Goal: Task Accomplishment & Management: Complete application form

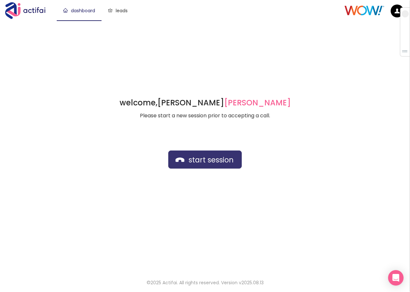
click at [187, 161] on button "start session" at bounding box center [204, 159] width 73 height 18
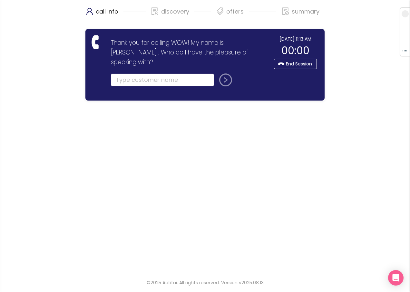
drag, startPoint x: 131, startPoint y: 67, endPoint x: 137, endPoint y: 67, distance: 5.2
click at [131, 73] on input "text" at bounding box center [162, 79] width 103 height 13
type input "[PERSON_NAME]"
click at [216, 73] on button "submit" at bounding box center [223, 79] width 15 height 13
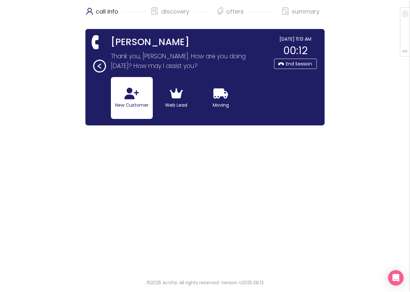
click at [124, 99] on button "New Customer" at bounding box center [132, 98] width 42 height 42
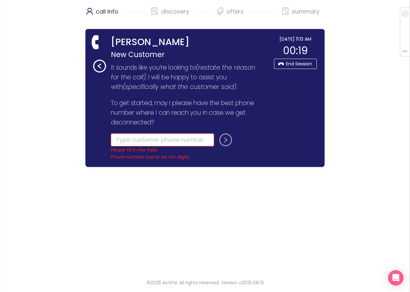
click at [128, 141] on input "tel" at bounding box center [162, 139] width 103 height 13
type input "("
type input "[PHONE_NUMBER]"
click at [224, 138] on button "submit" at bounding box center [223, 139] width 15 height 13
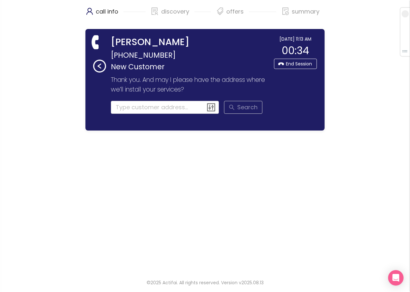
click at [150, 114] on section "Search Similar serviceable addresses:" at bounding box center [187, 108] width 152 height 15
drag, startPoint x: 409, startPoint y: 268, endPoint x: 89, endPoint y: 217, distance: 324.3
click at [288, 247] on div "call info discovery offers summary [PERSON_NAME] [PHONE_NUMBER] New Customer Th…" at bounding box center [205, 135] width 410 height 271
click at [160, 108] on input at bounding box center [165, 107] width 108 height 13
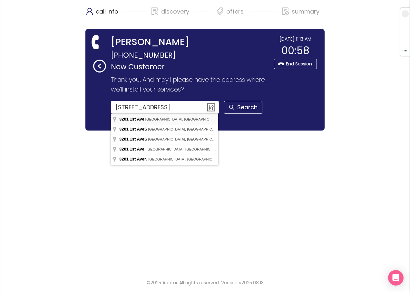
type input "[STREET_ADDRESS]"
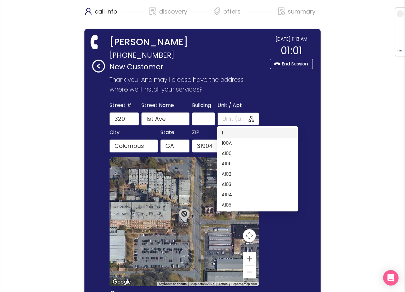
click at [225, 119] on input "Unit / Apt" at bounding box center [234, 118] width 25 height 9
click at [227, 119] on input "A" at bounding box center [234, 118] width 25 height 9
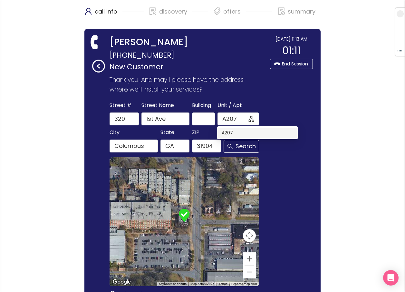
click at [227, 131] on div "A207" at bounding box center [258, 132] width 72 height 7
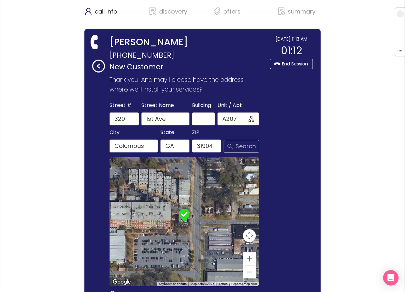
click at [236, 146] on button "Search" at bounding box center [241, 146] width 35 height 13
type input "A207"
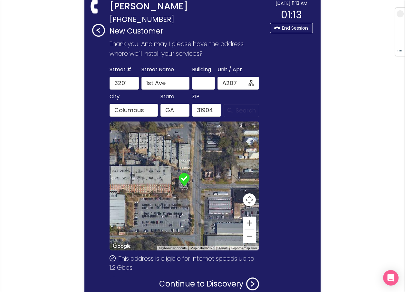
scroll to position [74, 0]
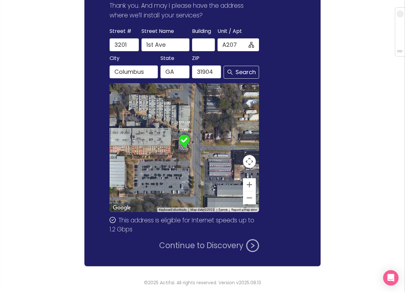
click at [194, 244] on button "Continue to Discovery" at bounding box center [209, 245] width 100 height 13
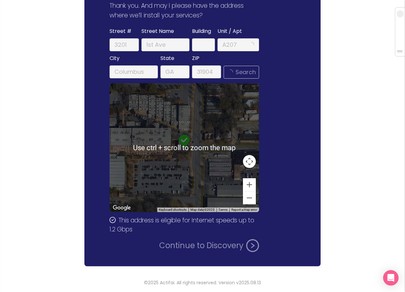
scroll to position [0, 0]
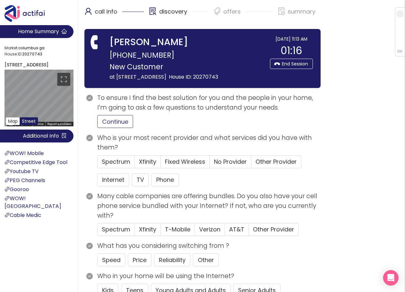
click at [115, 128] on button "Continue" at bounding box center [115, 121] width 36 height 13
click at [222, 166] on span "No Provider" at bounding box center [230, 162] width 33 height 8
click at [210, 164] on input "No Provider" at bounding box center [210, 164] width 0 height 0
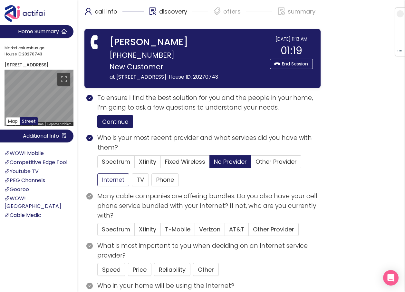
click at [105, 186] on button "Internet" at bounding box center [113, 179] width 32 height 13
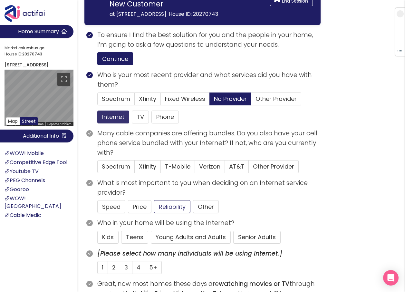
scroll to position [97, 0]
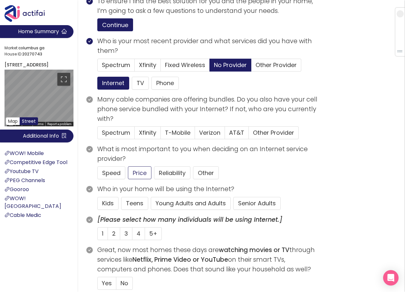
click at [174, 210] on button "Young Adults and Adults" at bounding box center [191, 203] width 80 height 13
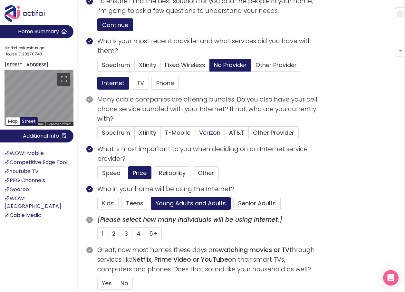
click at [200, 137] on span "Verizon" at bounding box center [209, 133] width 21 height 8
click at [195, 135] on input "Verizon" at bounding box center [195, 135] width 0 height 0
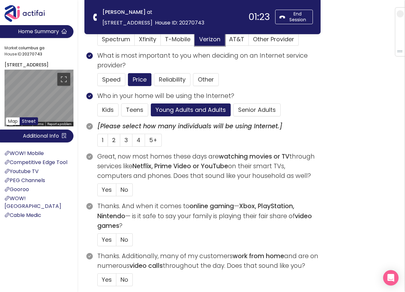
scroll to position [161, 0]
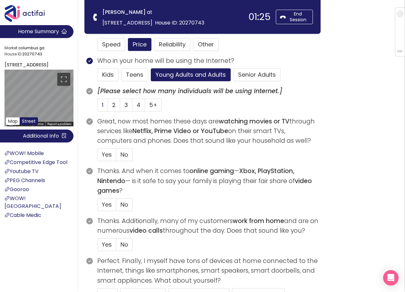
click at [104, 105] on label "1" at bounding box center [102, 105] width 11 height 13
click at [98, 107] on input "1" at bounding box center [98, 107] width 0 height 0
click at [108, 155] on span "Yes" at bounding box center [107, 154] width 10 height 8
click at [98, 157] on input "Yes" at bounding box center [98, 157] width 0 height 0
click at [108, 205] on span "Yes" at bounding box center [107, 204] width 10 height 8
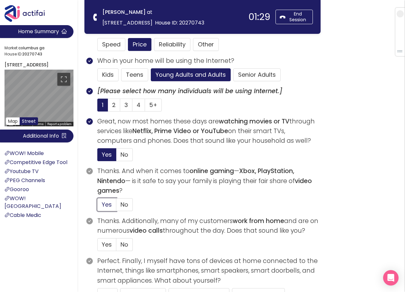
click at [98, 206] on input "Yes" at bounding box center [98, 206] width 0 height 0
click at [123, 202] on span "No" at bounding box center [124, 204] width 8 height 8
click at [116, 206] on input "No" at bounding box center [116, 206] width 0 height 0
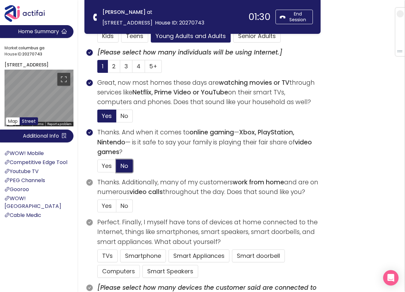
scroll to position [225, 0]
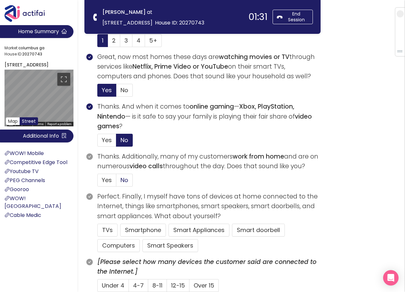
click at [123, 180] on span "No" at bounding box center [124, 180] width 8 height 8
click at [116, 182] on input "No" at bounding box center [116, 182] width 0 height 0
click at [106, 228] on button "TVs" at bounding box center [107, 230] width 20 height 13
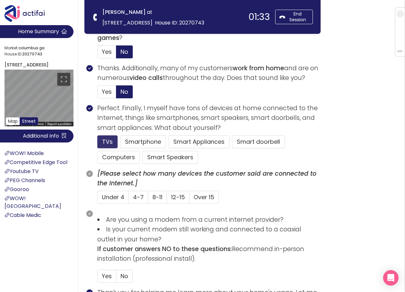
scroll to position [322, 0]
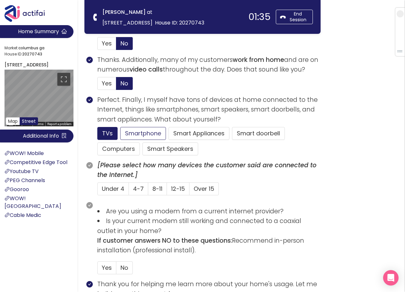
click at [142, 142] on button "Smartphone" at bounding box center [170, 148] width 56 height 13
click at [124, 149] on button "Computers" at bounding box center [118, 148] width 43 height 13
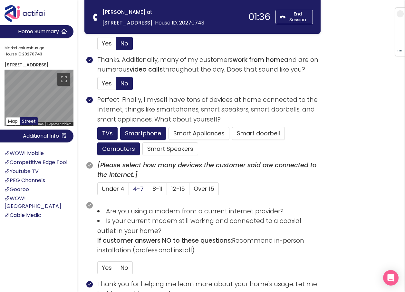
click at [134, 188] on span "4-7" at bounding box center [138, 189] width 11 height 8
click at [129, 191] on input "4-7" at bounding box center [129, 191] width 0 height 0
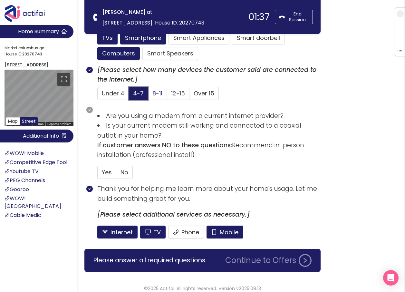
scroll to position [423, 0]
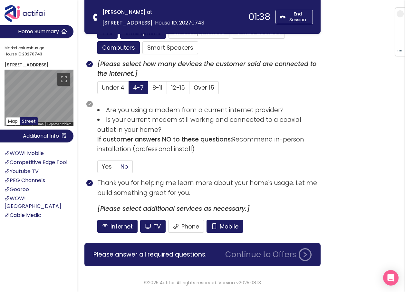
click at [127, 167] on span "No" at bounding box center [124, 166] width 8 height 8
click at [116, 168] on input "No" at bounding box center [116, 168] width 0 height 0
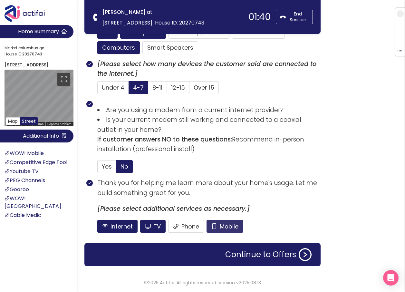
click at [230, 229] on button "Mobile" at bounding box center [224, 226] width 37 height 13
click at [157, 228] on button "TV" at bounding box center [152, 226] width 25 height 13
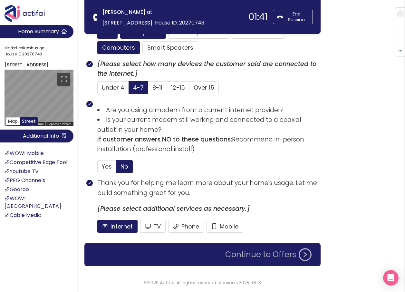
click at [253, 258] on button "Continue to Offers" at bounding box center [268, 254] width 94 height 13
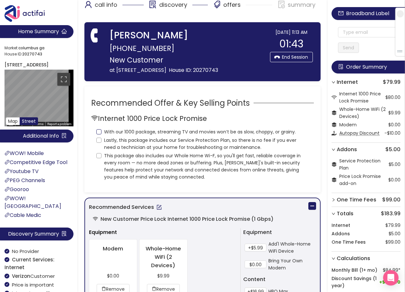
scroll to position [0, 0]
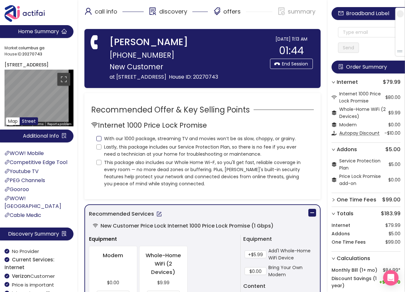
click at [99, 141] on input "With our 1000 package, streaming TV and movies won’t be as slow, choppy, or gra…" at bounding box center [98, 138] width 5 height 5
checkbox input "true"
click at [100, 149] on input "Lastly, this package includes our Service Protection Plan, so there is no fee i…" at bounding box center [98, 146] width 5 height 5
checkbox input "true"
drag, startPoint x: 98, startPoint y: 168, endPoint x: 110, endPoint y: 174, distance: 12.5
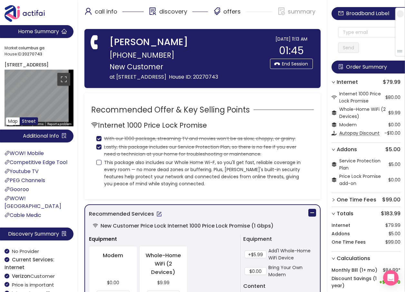
click at [98, 165] on input "This package also includes our Whole Home Wi-F, so you'll get fast, reliable co…" at bounding box center [98, 162] width 5 height 5
checkbox input "true"
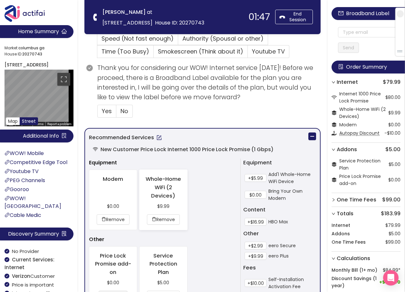
scroll to position [193, 0]
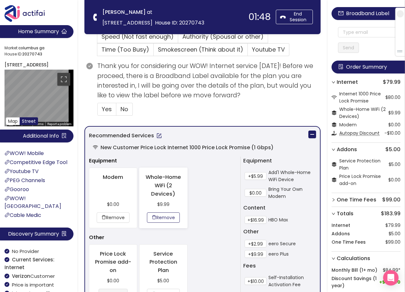
click at [173, 215] on button "Remove" at bounding box center [163, 217] width 33 height 10
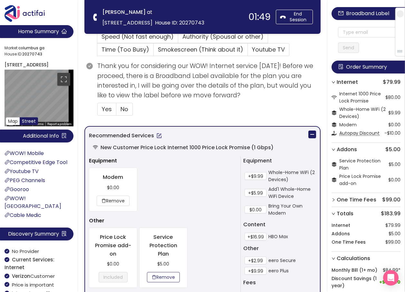
click at [169, 277] on button "Remove" at bounding box center [163, 277] width 33 height 10
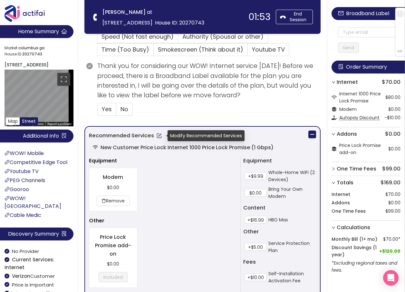
click at [158, 134] on button "button" at bounding box center [159, 135] width 10 height 10
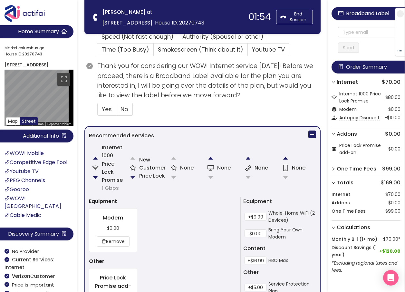
click at [129, 178] on button "button" at bounding box center [132, 177] width 13 height 13
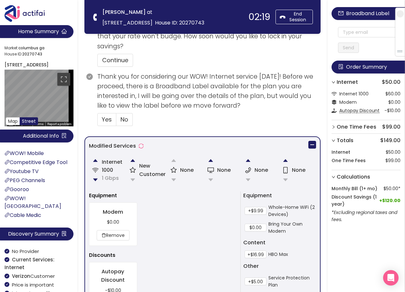
scroll to position [225, 0]
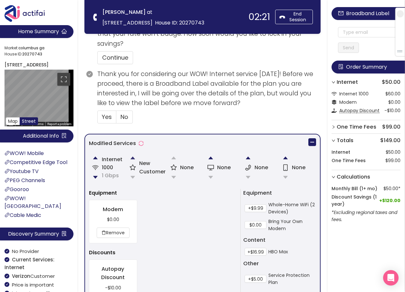
click at [135, 157] on button "button" at bounding box center [132, 157] width 13 height 13
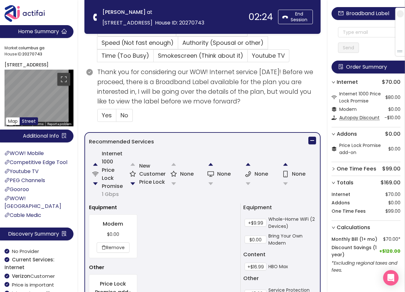
scroll to position [217, 0]
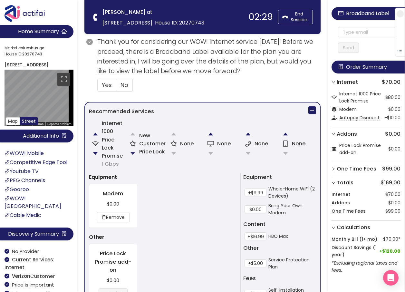
click at [134, 151] on button "button" at bounding box center [132, 153] width 13 height 13
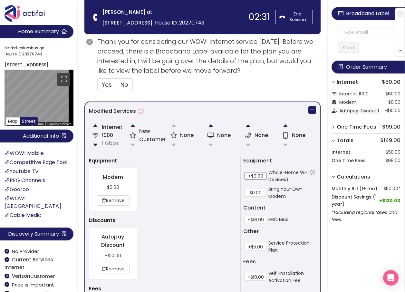
click at [253, 174] on button "+$9.99" at bounding box center [255, 176] width 22 height 8
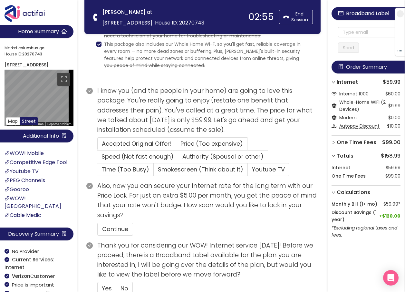
scroll to position [32, 0]
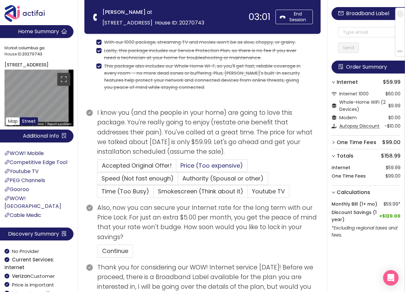
click at [205, 166] on span "Price (Too expensive)" at bounding box center [211, 165] width 62 height 8
click at [176, 167] on input "Price (Too expensive)" at bounding box center [176, 167] width 0 height 0
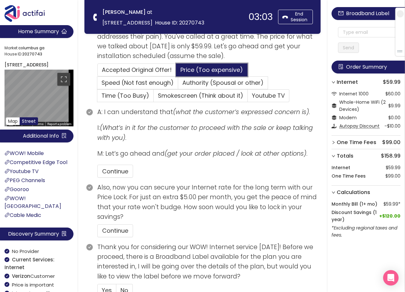
scroll to position [129, 0]
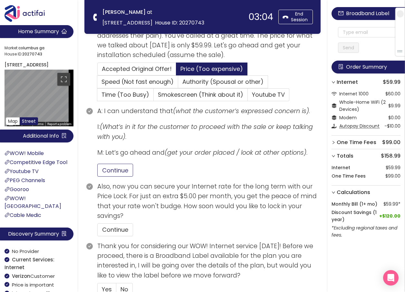
click at [115, 170] on button "Continue" at bounding box center [115, 170] width 36 height 13
click at [121, 231] on button "Continue" at bounding box center [115, 229] width 36 height 13
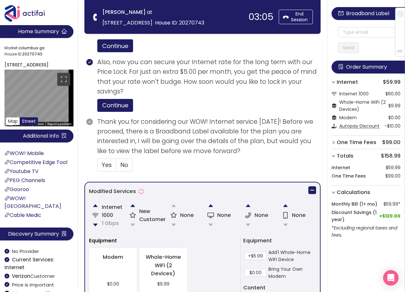
scroll to position [258, 0]
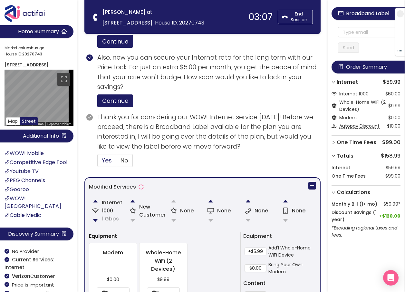
click at [98, 162] on input "Yes" at bounding box center [98, 162] width 0 height 0
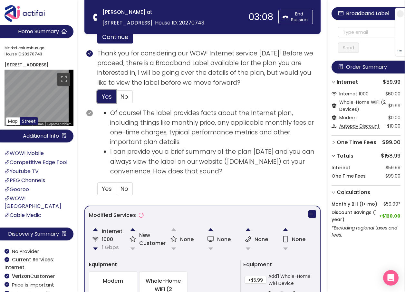
scroll to position [322, 0]
click at [106, 189] on span "Yes" at bounding box center [107, 188] width 10 height 8
click at [98, 190] on input "Yes" at bounding box center [98, 190] width 0 height 0
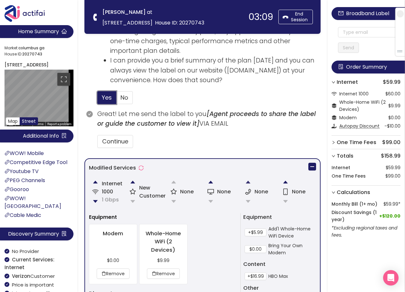
scroll to position [419, 0]
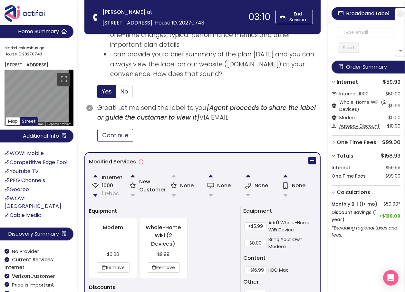
click at [118, 134] on button "Continue" at bounding box center [115, 135] width 36 height 13
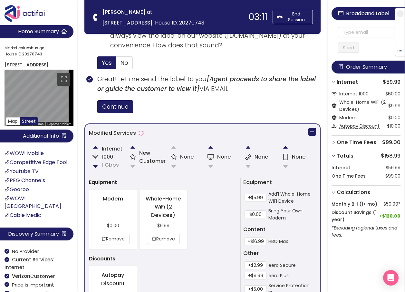
scroll to position [515, 0]
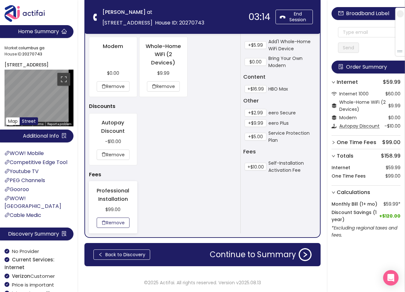
click at [123, 224] on button "Remove" at bounding box center [113, 222] width 33 height 10
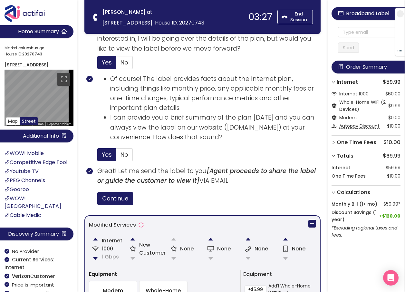
scroll to position [368, 0]
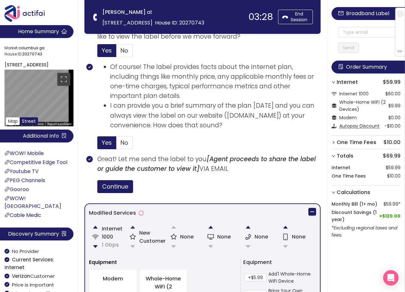
click at [134, 226] on button "button" at bounding box center [132, 227] width 13 height 13
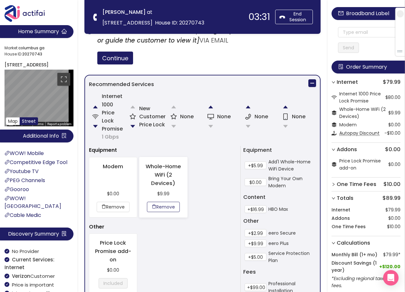
scroll to position [456, 0]
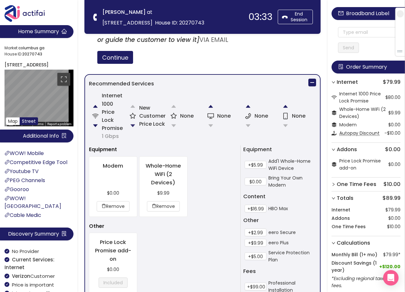
click at [131, 126] on button "button" at bounding box center [132, 125] width 13 height 13
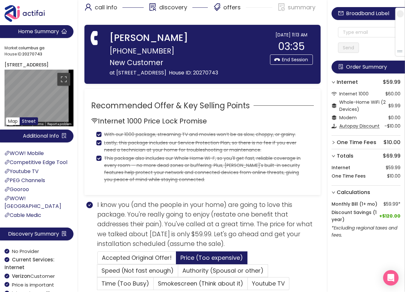
scroll to position [0, 0]
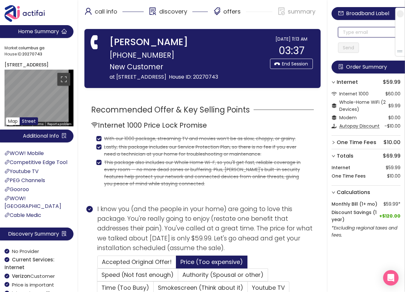
click at [354, 35] on input "text" at bounding box center [369, 32] width 62 height 10
drag, startPoint x: 379, startPoint y: 33, endPoint x: 322, endPoint y: 29, distance: 57.2
type input "[EMAIL_ADDRESS][DOMAIN_NAME]"
click at [347, 45] on button "Send" at bounding box center [348, 48] width 21 height 10
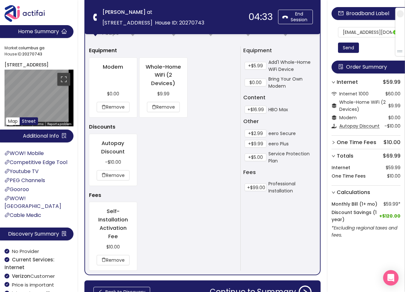
scroll to position [616, 0]
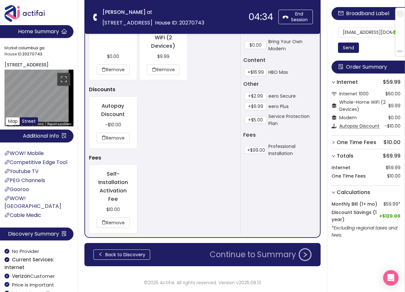
click at [247, 258] on button "Continue to Summary" at bounding box center [261, 254] width 110 height 13
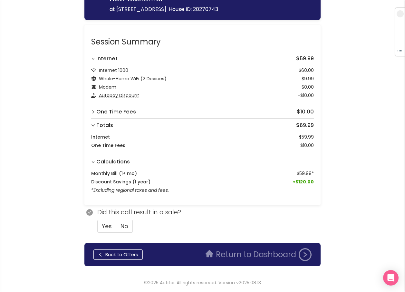
scroll to position [89, 0]
click at [109, 227] on span "Yes" at bounding box center [107, 226] width 10 height 8
click at [98, 228] on input "Yes" at bounding box center [98, 228] width 0 height 0
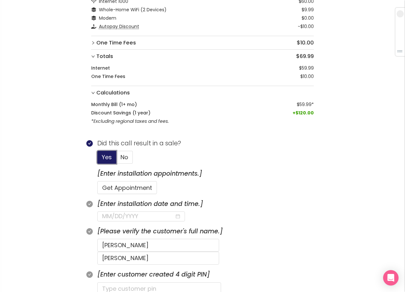
scroll to position [218, 0]
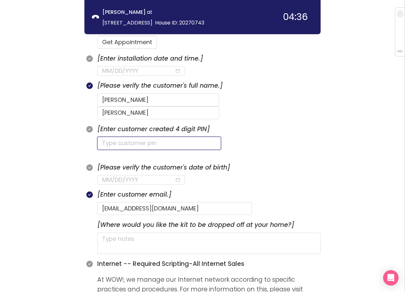
click at [142, 137] on input "text" at bounding box center [159, 143] width 124 height 13
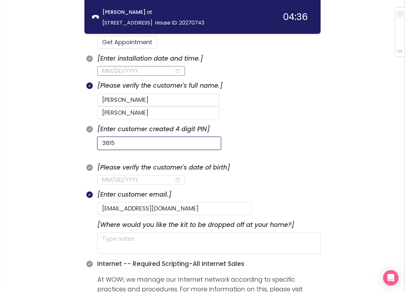
type input "3615"
click at [150, 71] on input at bounding box center [138, 70] width 72 height 9
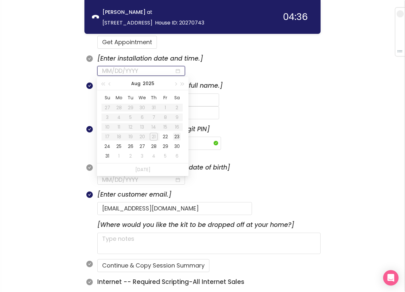
type input "[DATE]"
click at [179, 135] on div "23" at bounding box center [177, 137] width 8 height 8
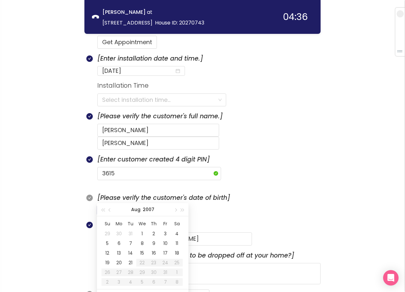
click at [115, 205] on input at bounding box center [138, 209] width 72 height 9
click at [148, 232] on td "4" at bounding box center [154, 234] width 12 height 10
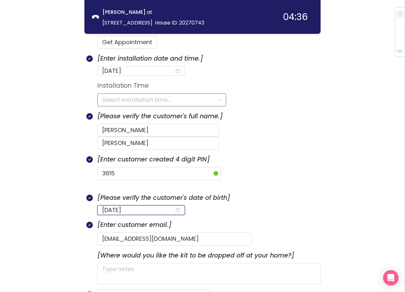
type input "[DATE]"
click at [131, 98] on input "search" at bounding box center [159, 100] width 115 height 12
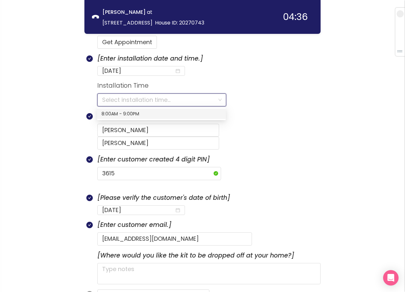
click at [127, 111] on div "8:00AM - 9:00PM" at bounding box center [161, 113] width 120 height 7
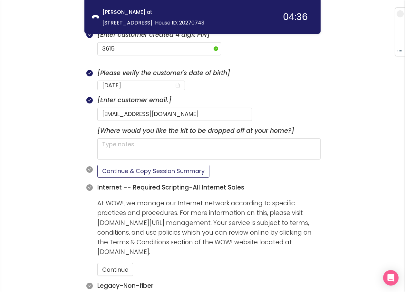
scroll to position [347, 0]
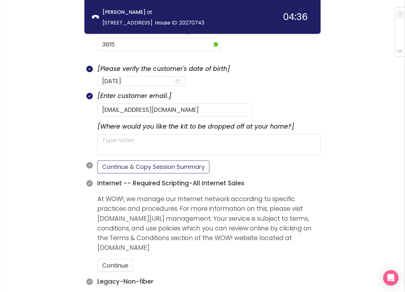
click at [144, 160] on button "Continue & Copy Session Summary" at bounding box center [153, 166] width 112 height 13
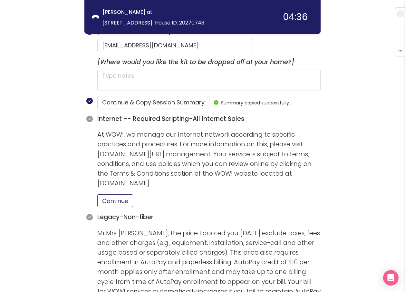
click at [130, 194] on button "Continue" at bounding box center [115, 200] width 36 height 13
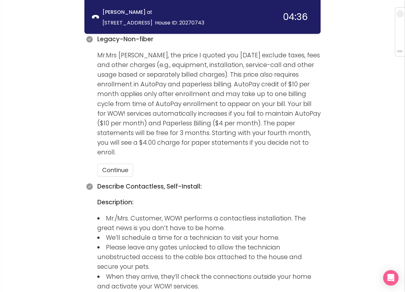
scroll to position [605, 0]
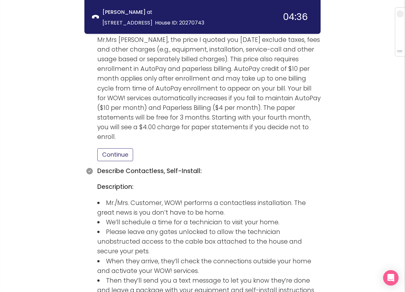
click at [121, 148] on button "Continue" at bounding box center [115, 154] width 36 height 13
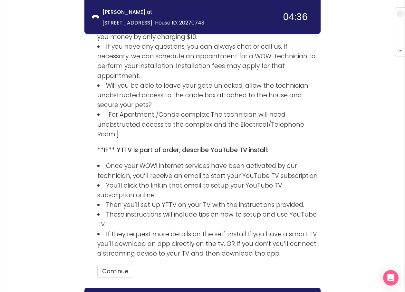
scroll to position [919, 0]
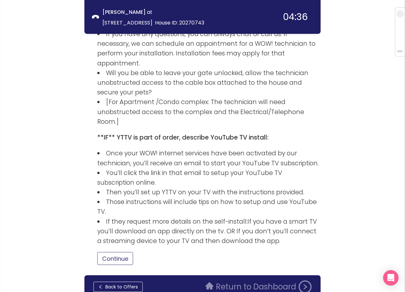
click at [124, 252] on button "Continue" at bounding box center [115, 258] width 36 height 13
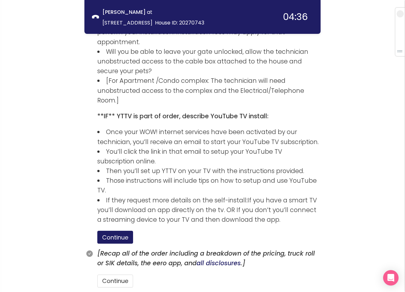
scroll to position [962, 0]
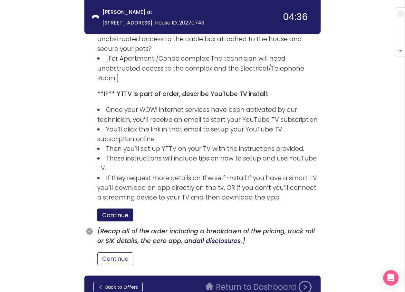
click at [110, 252] on button "Continue" at bounding box center [115, 258] width 36 height 13
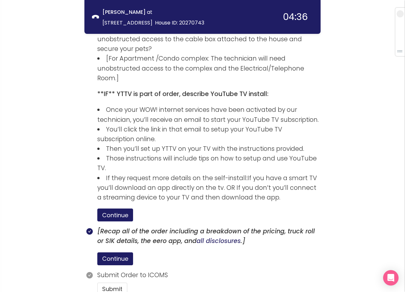
scroll to position [993, 0]
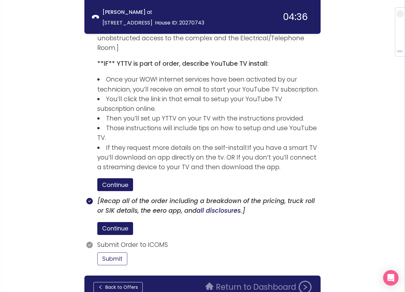
click at [123, 252] on button "Submit" at bounding box center [112, 258] width 30 height 13
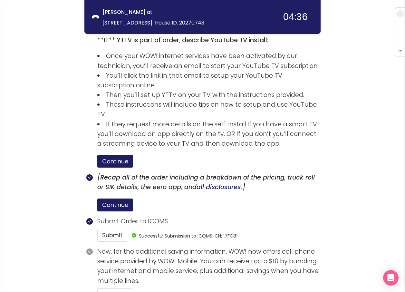
scroll to position [1052, 0]
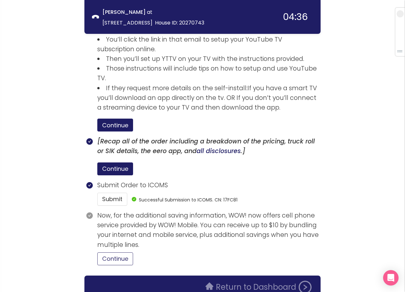
click at [123, 252] on button "Continue" at bounding box center [115, 258] width 36 height 13
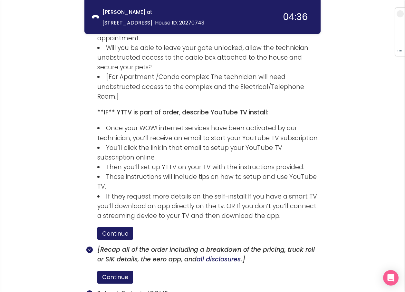
scroll to position [1112, 0]
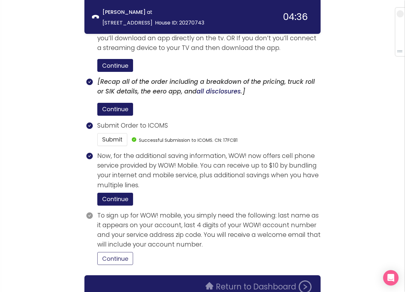
click at [123, 252] on button "Continue" at bounding box center [115, 258] width 36 height 13
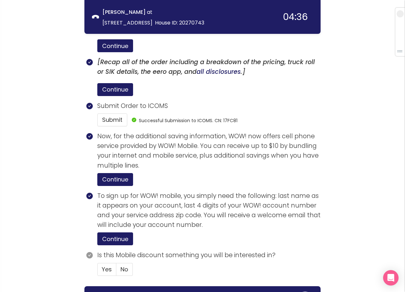
scroll to position [1142, 0]
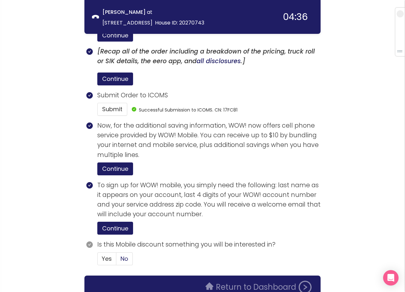
click at [121, 254] on span "No" at bounding box center [124, 258] width 8 height 8
click at [116, 261] on input "No" at bounding box center [116, 261] width 0 height 0
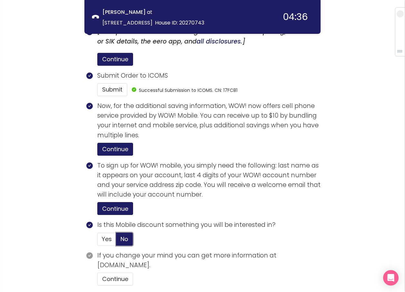
scroll to position [1182, 0]
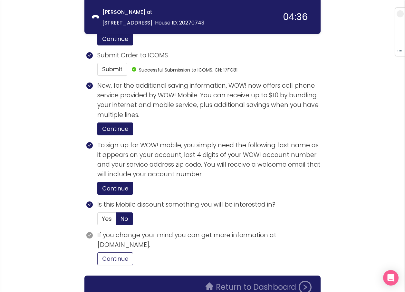
click at [103, 252] on button "Continue" at bounding box center [115, 258] width 36 height 13
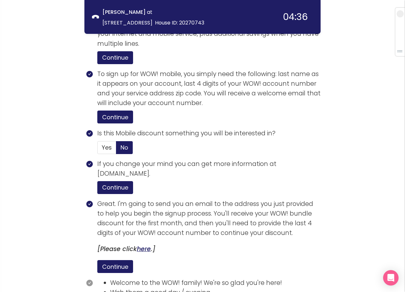
scroll to position [1305, 0]
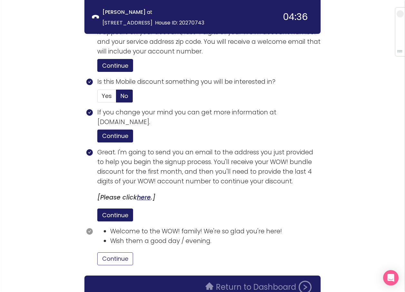
click at [121, 252] on button "Continue" at bounding box center [115, 258] width 36 height 13
click at [218, 281] on button "Return to Dashboard" at bounding box center [259, 287] width 114 height 13
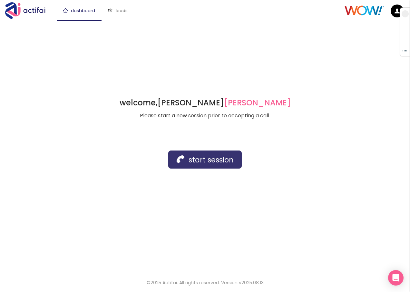
click at [189, 161] on button "start session" at bounding box center [204, 159] width 73 height 18
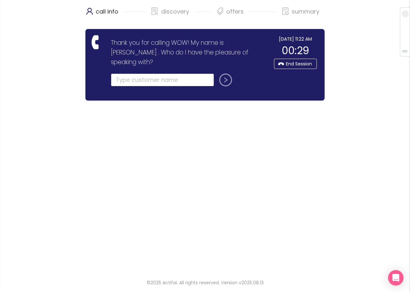
click at [118, 73] on input "text" at bounding box center [162, 79] width 103 height 13
click at [148, 73] on input "[PERSON_NAME]" at bounding box center [162, 79] width 103 height 13
click at [152, 63] on form "Thank you for calling WOW! My name is [PERSON_NAME] . Who do I have the pleasur…" at bounding box center [188, 66] width 154 height 56
click at [150, 73] on input "[PERSON_NAME]" at bounding box center [162, 79] width 103 height 13
type input "[PERSON_NAME]"
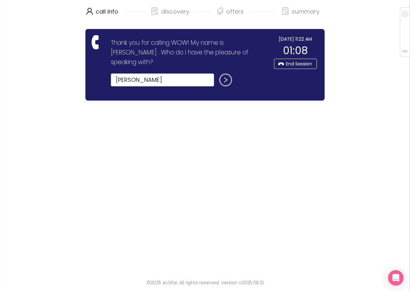
drag, startPoint x: 221, startPoint y: 65, endPoint x: 226, endPoint y: 67, distance: 5.5
click at [226, 73] on button "submit" at bounding box center [223, 79] width 15 height 13
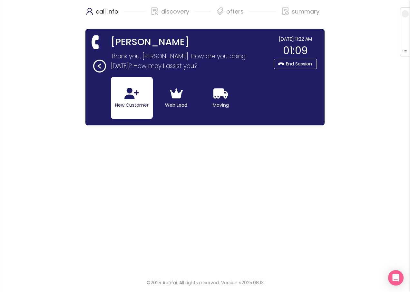
click at [127, 94] on icon "button" at bounding box center [131, 94] width 14 height 12
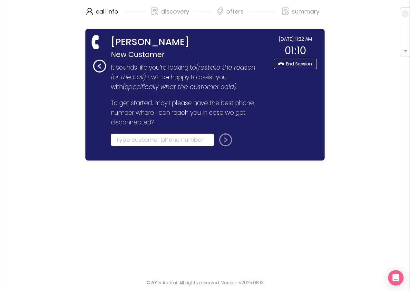
click at [120, 142] on input "tel" at bounding box center [162, 139] width 103 height 13
type input "[PHONE_NUMBER]"
click at [225, 142] on button "submit" at bounding box center [223, 139] width 15 height 13
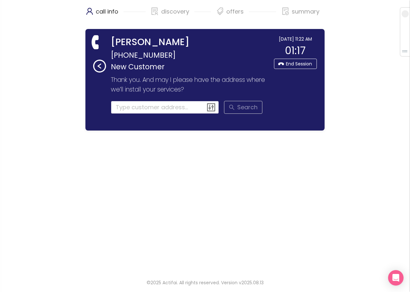
click at [143, 109] on input at bounding box center [165, 107] width 108 height 13
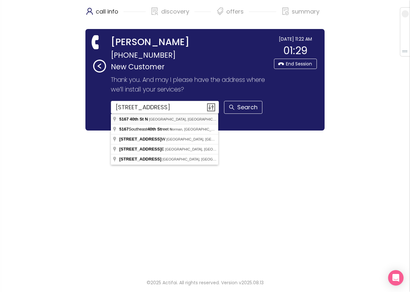
type input "[STREET_ADDRESS]"
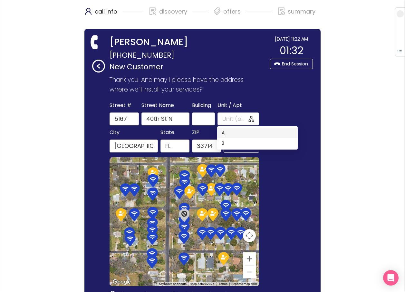
click at [225, 132] on div "A" at bounding box center [258, 132] width 72 height 7
type input "A"
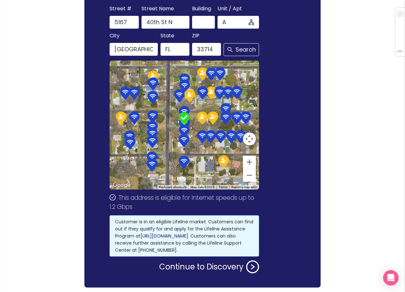
scroll to position [118, 0]
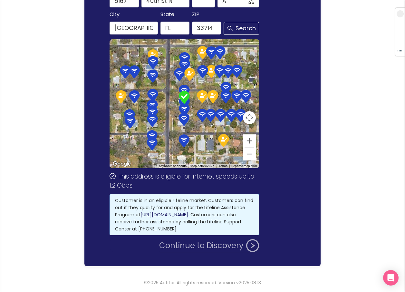
click at [209, 247] on button "Continue to Discovery" at bounding box center [209, 245] width 100 height 13
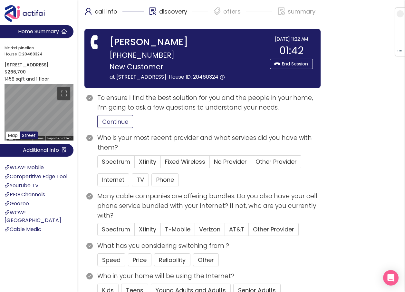
click at [115, 128] on button "Continue" at bounding box center [115, 121] width 36 height 13
click at [279, 166] on span "Other Provider" at bounding box center [275, 162] width 41 height 8
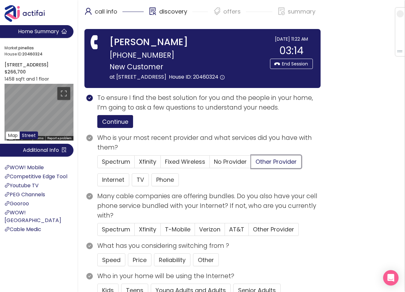
click at [251, 164] on input "Other Provider" at bounding box center [251, 164] width 0 height 0
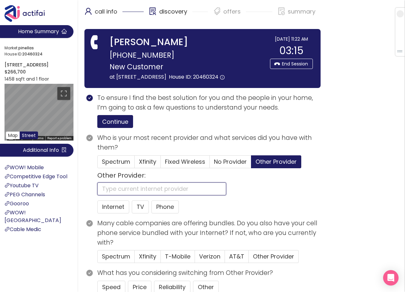
click at [112, 195] on input "text" at bounding box center [161, 188] width 129 height 13
type input "FRONTIER"
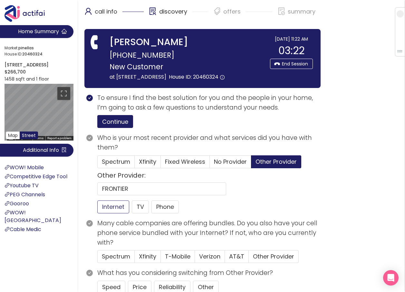
click at [106, 211] on button "Internet" at bounding box center [113, 206] width 32 height 13
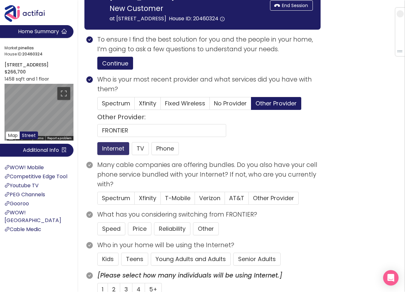
scroll to position [97, 0]
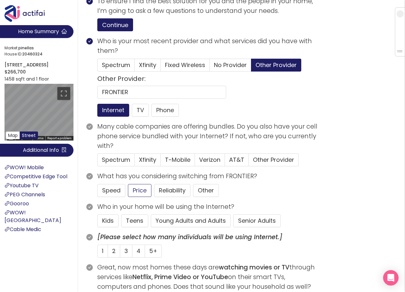
click at [181, 227] on button "Young Adults and Adults" at bounding box center [191, 220] width 80 height 13
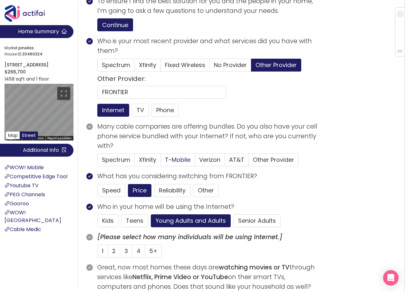
click at [173, 164] on span "T-Mobile" at bounding box center [177, 160] width 25 height 8
click at [161, 162] on input "T-Mobile" at bounding box center [161, 162] width 0 height 0
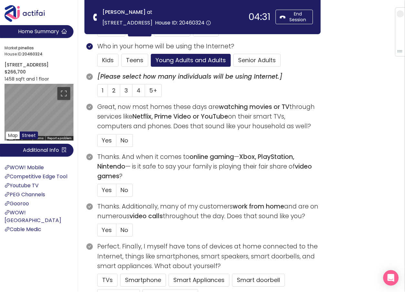
scroll to position [193, 0]
click at [124, 89] on label "3" at bounding box center [126, 90] width 12 height 13
click at [120, 92] on input "3" at bounding box center [120, 92] width 0 height 0
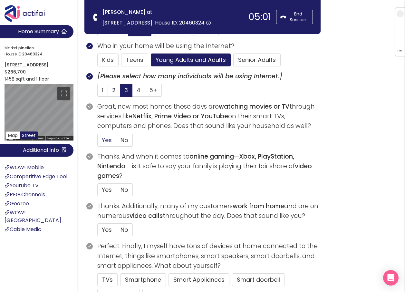
click at [106, 142] on span "Yes" at bounding box center [107, 140] width 10 height 8
click at [98, 142] on input "Yes" at bounding box center [98, 142] width 0 height 0
click at [123, 191] on span "No" at bounding box center [124, 190] width 8 height 8
click at [116, 192] on input "No" at bounding box center [116, 192] width 0 height 0
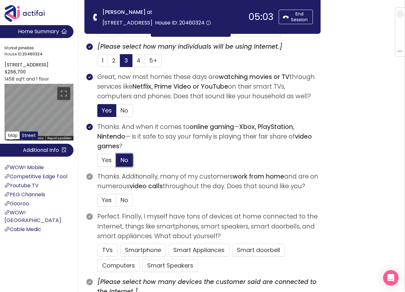
scroll to position [258, 0]
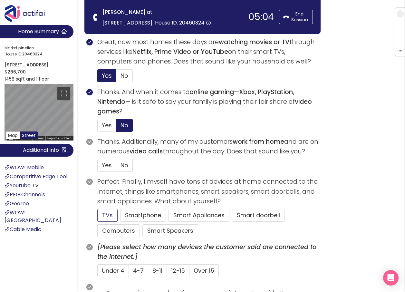
click at [104, 214] on button "TVs" at bounding box center [107, 215] width 20 height 13
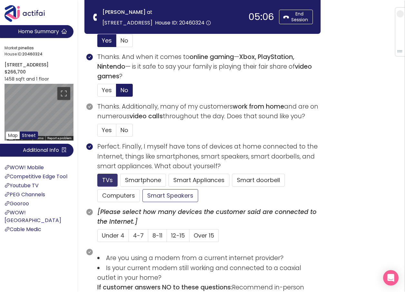
scroll to position [354, 0]
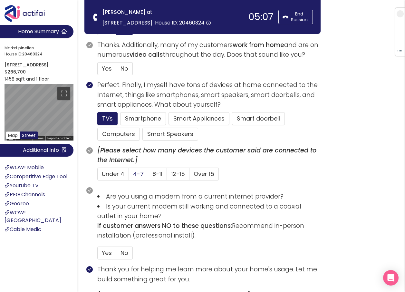
click at [135, 177] on span "4-7" at bounding box center [138, 174] width 11 height 8
click at [129, 176] on input "4-7" at bounding box center [129, 176] width 0 height 0
drag, startPoint x: 124, startPoint y: 252, endPoint x: 135, endPoint y: 252, distance: 10.6
click at [125, 252] on span "No" at bounding box center [124, 253] width 8 height 8
click at [116, 255] on input "No" at bounding box center [116, 255] width 0 height 0
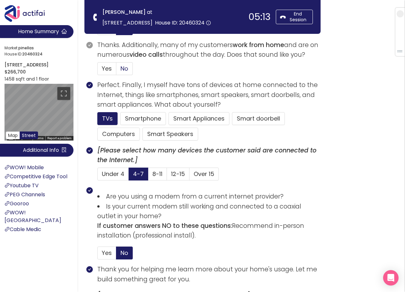
click at [124, 69] on span "No" at bounding box center [124, 68] width 8 height 8
click at [116, 71] on input "No" at bounding box center [116, 71] width 0 height 0
click at [142, 128] on button "Smartphone" at bounding box center [170, 134] width 56 height 13
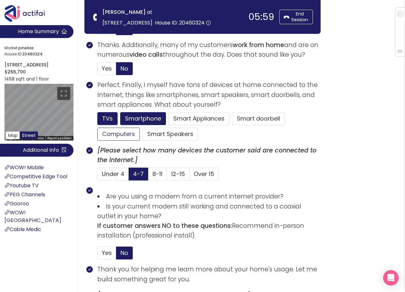
click at [124, 134] on button "Computers" at bounding box center [118, 134] width 43 height 13
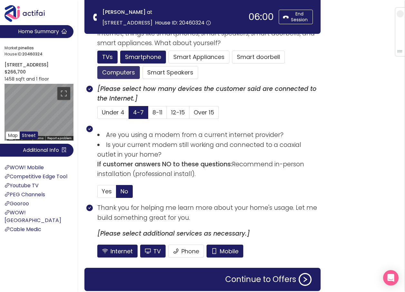
scroll to position [441, 0]
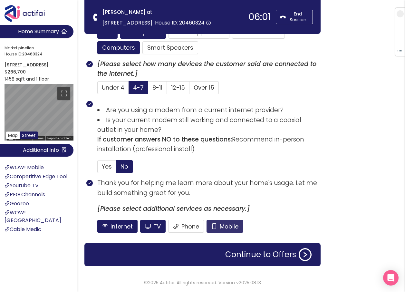
click at [220, 228] on button "Mobile" at bounding box center [224, 226] width 37 height 13
click at [156, 228] on button "TV" at bounding box center [152, 226] width 25 height 13
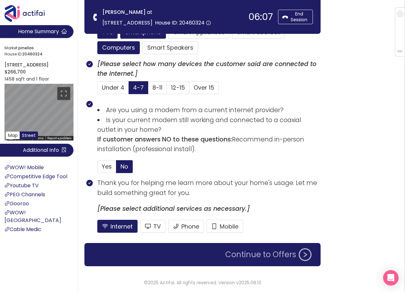
click at [255, 256] on button "Continue to Offers" at bounding box center [268, 254] width 94 height 13
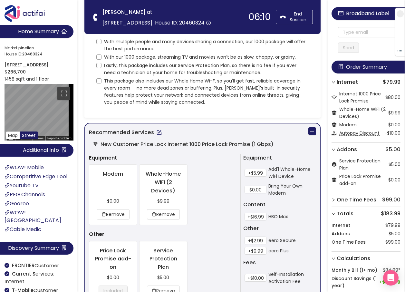
scroll to position [32, 0]
click at [100, 80] on input "This package also includes our Whole Home Wi-F, so you'll get fast, reliable co…" at bounding box center [98, 81] width 5 height 5
checkbox input "true"
click at [97, 64] on input "Lastly, this package includes our Service Protection Plan, so there is no fee i…" at bounding box center [98, 65] width 5 height 5
checkbox input "true"
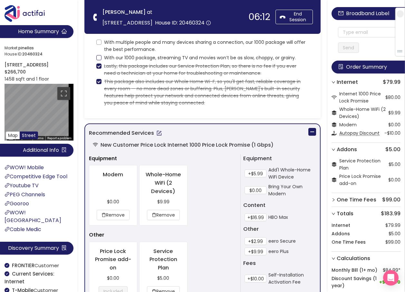
click at [98, 53] on label "With our 1000 package, streaming TV and movies won’t be as slow, choppy, or gra…" at bounding box center [197, 57] width 202 height 8
click at [98, 55] on input "With our 1000 package, streaming TV and movies won’t be as slow, choppy, or gra…" at bounding box center [98, 57] width 5 height 5
checkbox input "true"
click at [100, 42] on input "With multiple people and many devices sharing a connection, our 1000 package wi…" at bounding box center [98, 42] width 5 height 5
checkbox input "true"
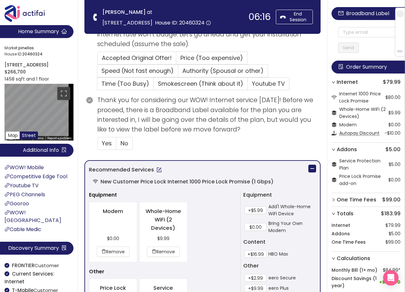
scroll to position [193, 0]
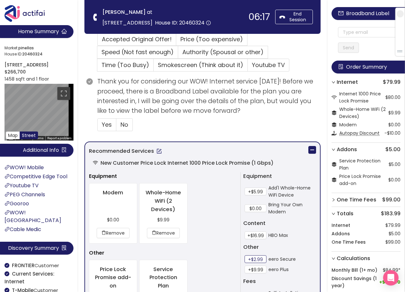
click at [256, 258] on button "+$2.99" at bounding box center [255, 259] width 22 height 8
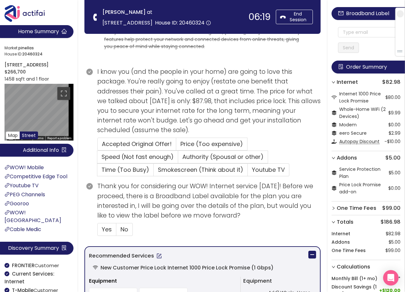
scroll to position [129, 0]
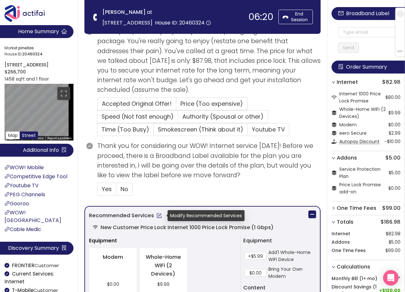
click at [159, 215] on button "button" at bounding box center [159, 215] width 10 height 10
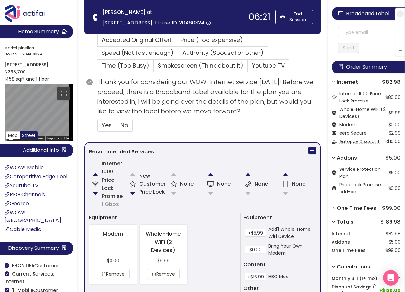
scroll to position [193, 0]
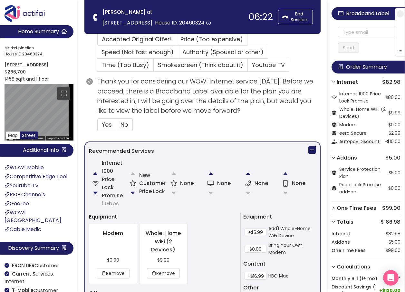
click at [133, 194] on button "button" at bounding box center [132, 192] width 13 height 13
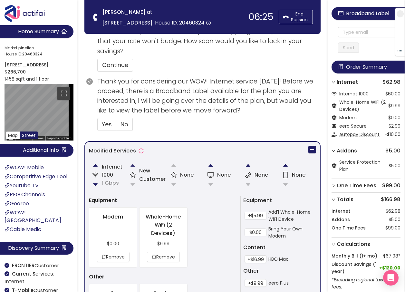
click at [135, 167] on button "button" at bounding box center [132, 165] width 13 height 13
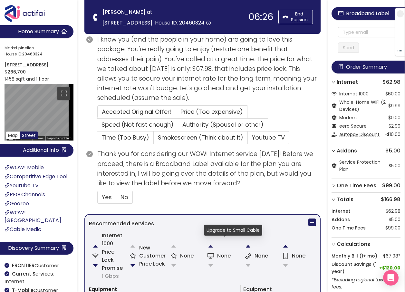
scroll to position [64, 0]
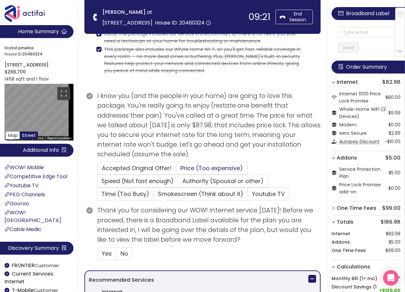
click at [186, 167] on span "Price (Too expensive)" at bounding box center [211, 168] width 62 height 8
click at [176, 170] on input "Price (Too expensive)" at bounding box center [176, 170] width 0 height 0
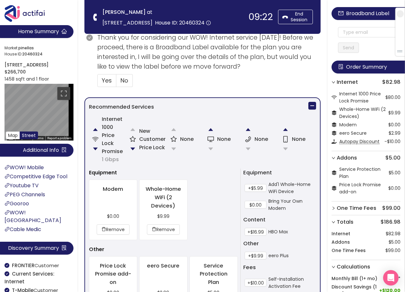
scroll to position [322, 0]
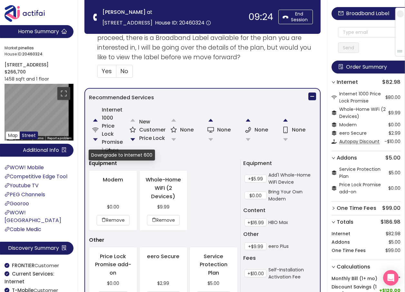
click at [94, 138] on button "button" at bounding box center [95, 139] width 13 height 13
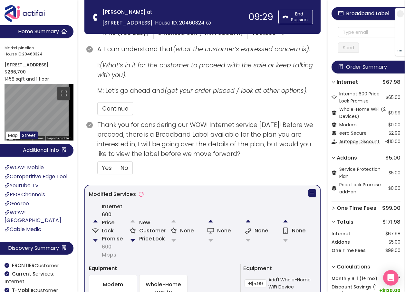
scroll to position [258, 0]
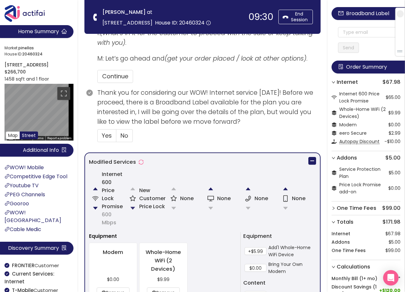
click at [133, 205] on button "button" at bounding box center [132, 208] width 13 height 13
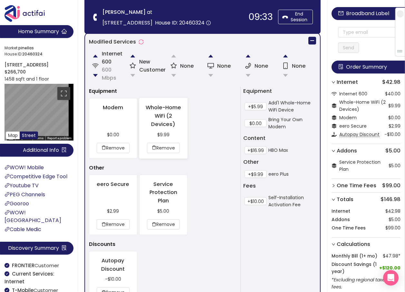
scroll to position [432, 0]
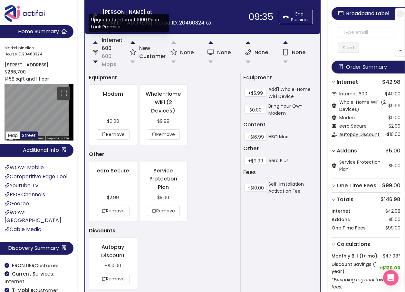
click at [96, 42] on button "button" at bounding box center [95, 42] width 13 height 13
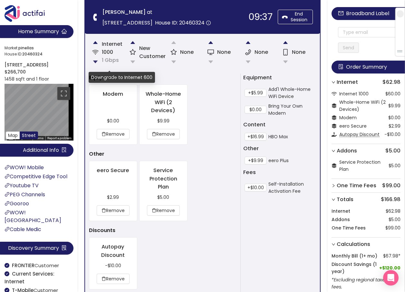
click at [96, 61] on button "button" at bounding box center [95, 61] width 13 height 13
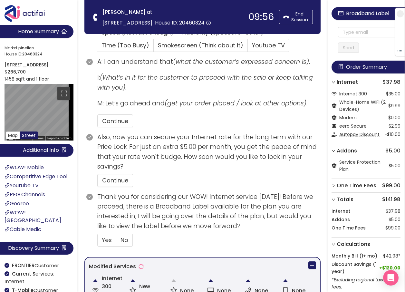
scroll to position [271, 0]
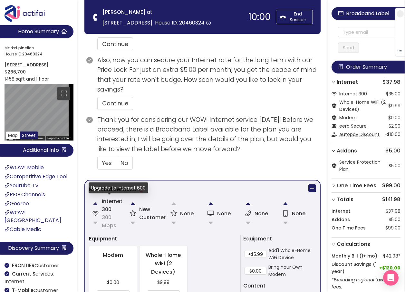
drag, startPoint x: 94, startPoint y: 203, endPoint x: 120, endPoint y: 198, distance: 26.5
click at [95, 203] on button "button" at bounding box center [95, 203] width 13 height 13
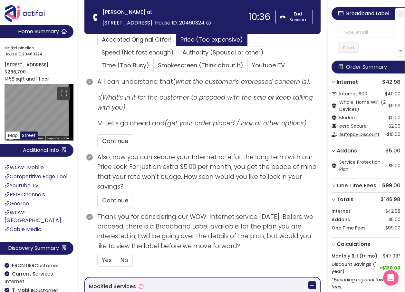
scroll to position [174, 0]
click at [118, 141] on button "Continue" at bounding box center [115, 140] width 36 height 13
drag, startPoint x: 119, startPoint y: 200, endPoint x: 129, endPoint y: 199, distance: 9.7
click at [119, 200] on button "Continue" at bounding box center [115, 200] width 36 height 13
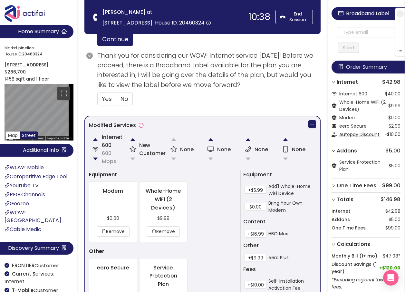
scroll to position [335, 0]
click at [110, 97] on span "Yes" at bounding box center [107, 98] width 10 height 8
click at [98, 100] on input "Yes" at bounding box center [98, 100] width 0 height 0
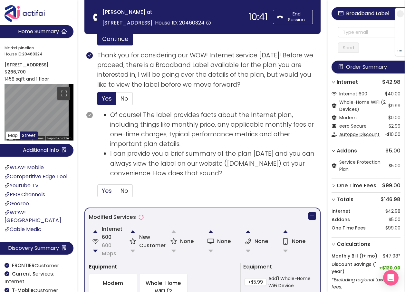
click at [108, 188] on span "Yes" at bounding box center [107, 190] width 10 height 8
click at [98, 193] on input "Yes" at bounding box center [98, 193] width 0 height 0
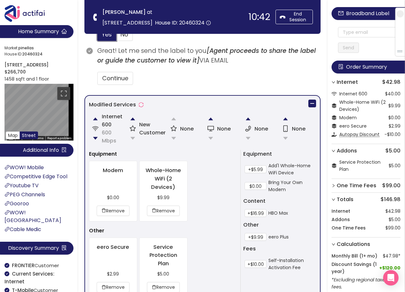
scroll to position [496, 0]
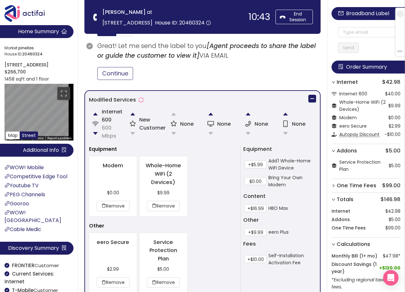
click at [120, 72] on button "Continue" at bounding box center [115, 73] width 36 height 13
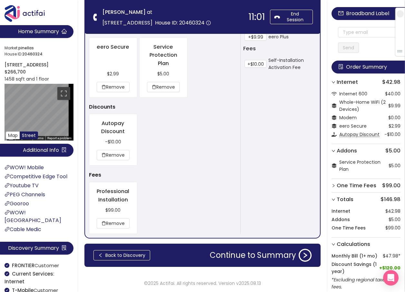
scroll to position [692, 0]
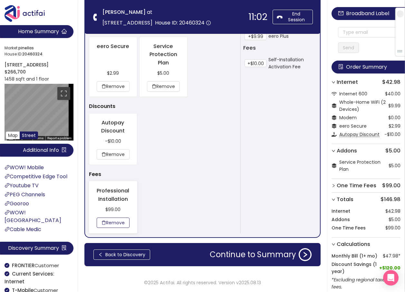
click at [118, 224] on button "Remove" at bounding box center [113, 222] width 33 height 10
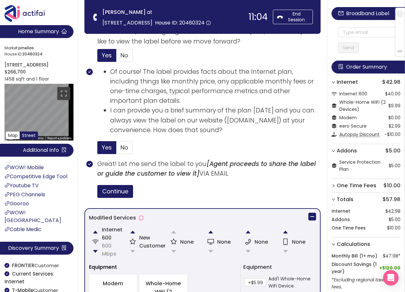
scroll to position [366, 0]
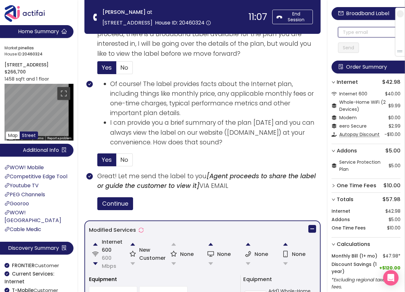
click at [345, 33] on input "text" at bounding box center [369, 32] width 62 height 10
drag, startPoint x: 385, startPoint y: 31, endPoint x: 337, endPoint y: 28, distance: 48.7
click at [337, 28] on div "[EMAIL_ADDRESS][DOMAIN_NAME] Send" at bounding box center [365, 33] width 69 height 39
click at [348, 35] on input "[EMAIL_ADDRESS][DOMAIN_NAME]" at bounding box center [369, 32] width 62 height 10
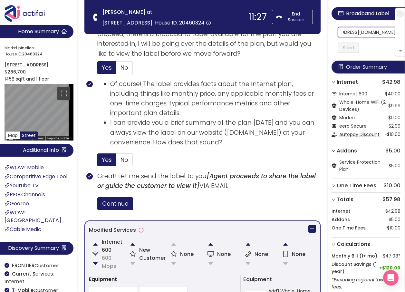
scroll to position [0, 25]
drag, startPoint x: 347, startPoint y: 34, endPoint x: 394, endPoint y: 33, distance: 47.0
click at [158, 24] on section "Home Summary Market: [GEOGRAPHIC_DATA] ID: 20460324 [STREET_ADDRESS] $266,700 1…" at bounding box center [202, 134] width 405 height 1000
type input "[EMAIL_ADDRESS][DOMAIN_NAME]"
click at [355, 50] on button "Send" at bounding box center [348, 48] width 21 height 10
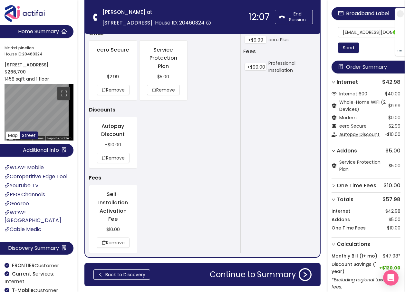
scroll to position [708, 0]
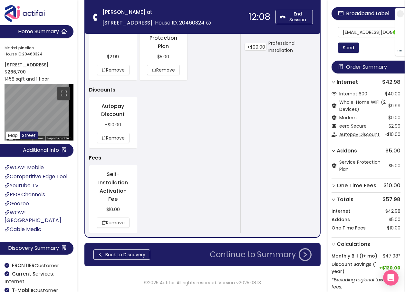
click at [244, 250] on button "Continue to Summary" at bounding box center [261, 254] width 110 height 13
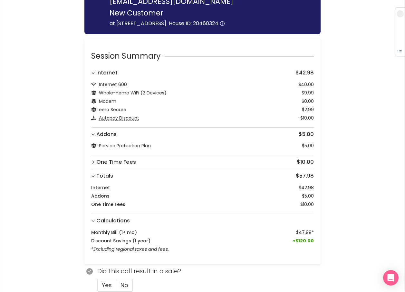
scroll to position [48, 0]
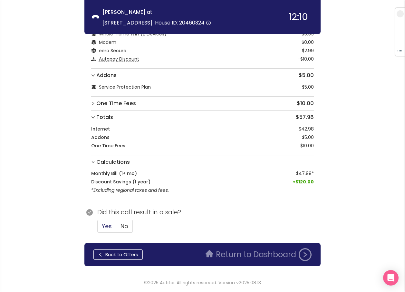
click at [107, 226] on span "Yes" at bounding box center [107, 226] width 10 height 8
click at [98, 228] on input "Yes" at bounding box center [98, 228] width 0 height 0
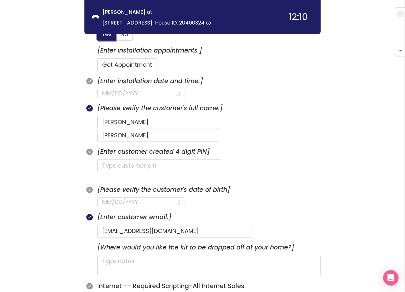
scroll to position [242, 0]
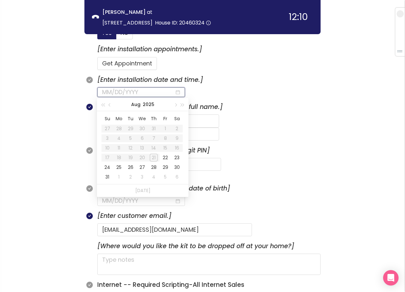
click at [115, 91] on input at bounding box center [138, 92] width 72 height 9
type input "[DATE]"
click at [165, 157] on div "22" at bounding box center [165, 158] width 8 height 8
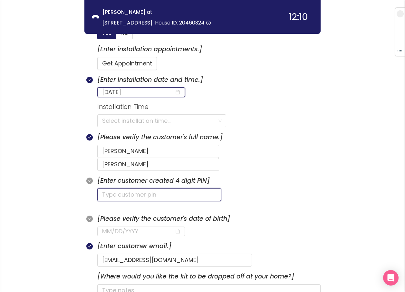
click at [131, 188] on input "text" at bounding box center [159, 194] width 124 height 13
type input "5347"
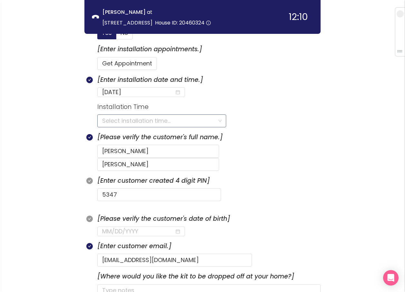
click at [136, 118] on input "search" at bounding box center [159, 121] width 115 height 12
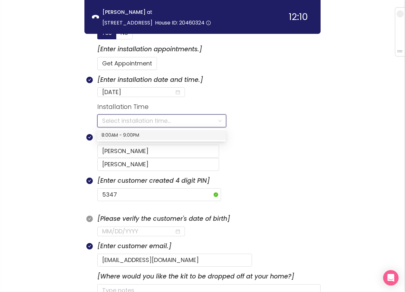
click at [122, 136] on div "8:00AM - 9:00PM" at bounding box center [161, 134] width 120 height 7
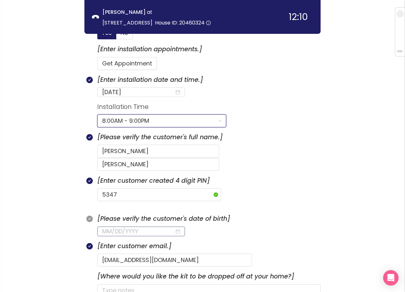
click at [110, 227] on input at bounding box center [138, 231] width 72 height 9
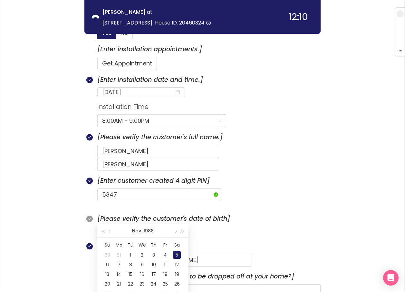
drag, startPoint x: 172, startPoint y: 253, endPoint x: 180, endPoint y: 254, distance: 7.7
click at [177, 254] on td "5" at bounding box center [177, 255] width 12 height 10
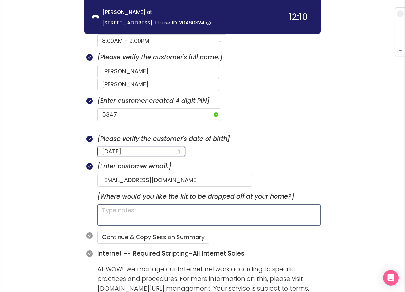
scroll to position [338, 0]
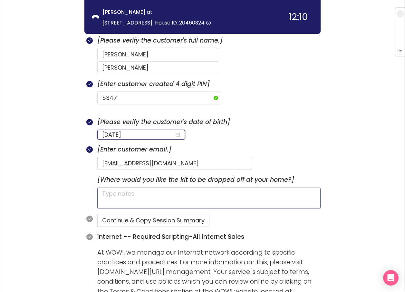
type input "[DATE]"
click at [165, 187] on textarea at bounding box center [208, 197] width 223 height 21
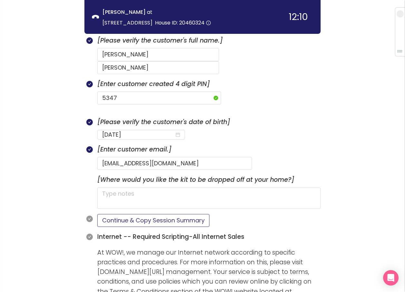
click at [163, 214] on button "Continue & Copy Session Summary" at bounding box center [153, 220] width 112 height 13
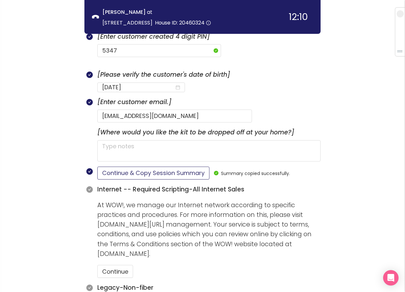
scroll to position [467, 0]
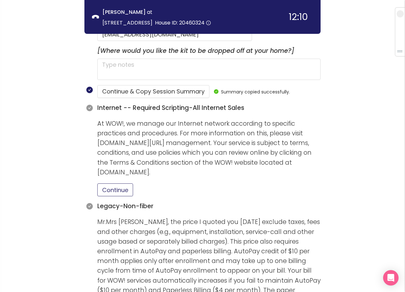
click at [124, 183] on button "Continue" at bounding box center [115, 189] width 36 height 13
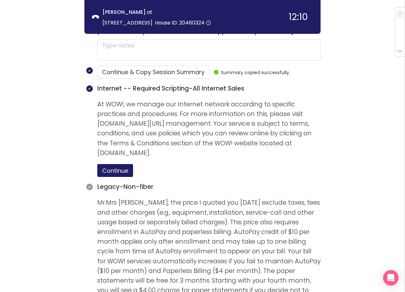
scroll to position [564, 0]
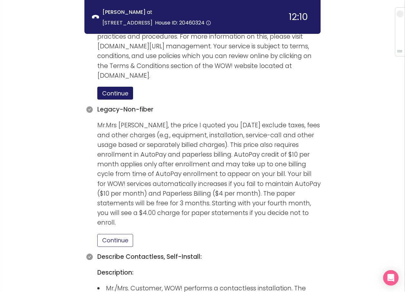
click at [120, 234] on button "Continue" at bounding box center [115, 240] width 36 height 13
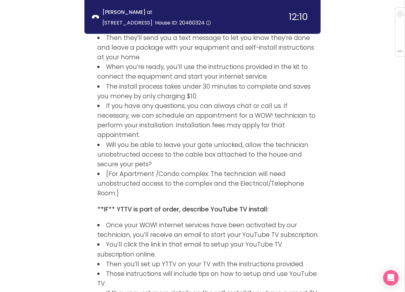
scroll to position [963, 0]
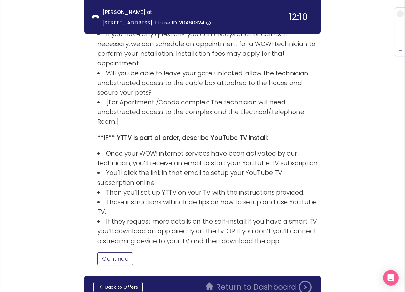
click at [124, 252] on button "Continue" at bounding box center [115, 258] width 36 height 13
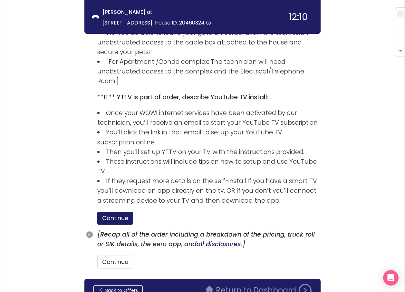
scroll to position [1007, 0]
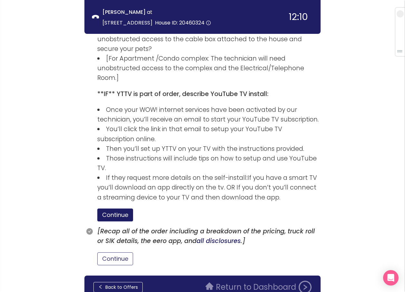
drag, startPoint x: 124, startPoint y: 226, endPoint x: 138, endPoint y: 226, distance: 13.2
click at [124, 252] on button "Continue" at bounding box center [115, 258] width 36 height 13
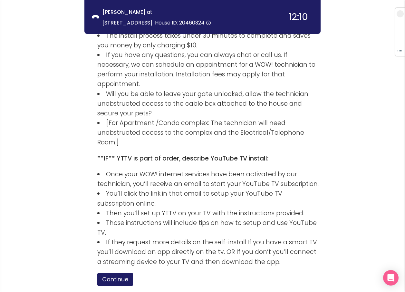
scroll to position [1037, 0]
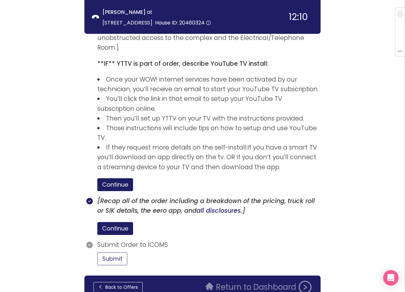
click at [114, 252] on button "Submit" at bounding box center [112, 258] width 30 height 13
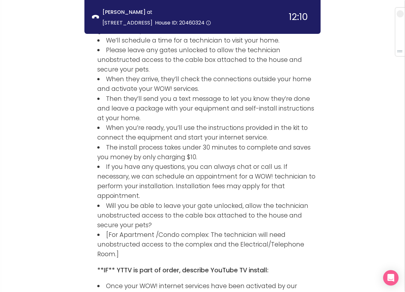
scroll to position [1097, 0]
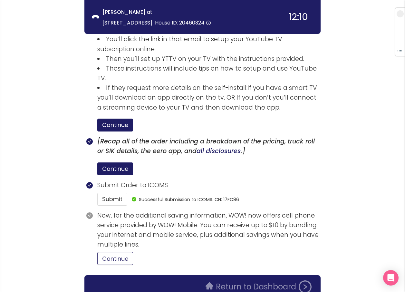
click at [98, 252] on button "Continue" at bounding box center [115, 258] width 36 height 13
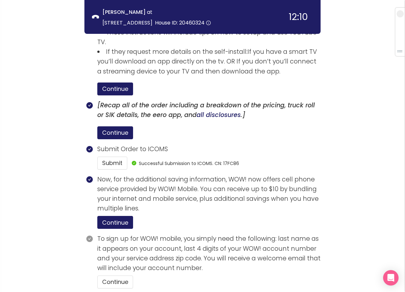
scroll to position [1156, 0]
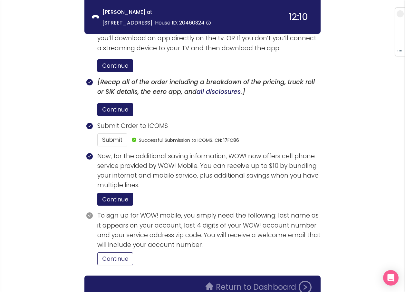
click at [120, 252] on button "Continue" at bounding box center [115, 258] width 36 height 13
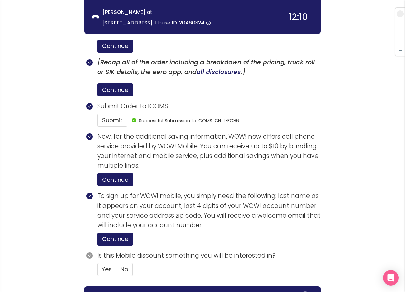
scroll to position [1187, 0]
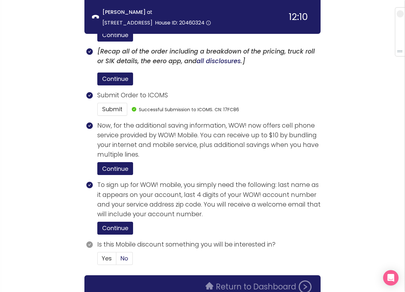
click at [123, 254] on span "No" at bounding box center [124, 258] width 8 height 8
click at [116, 260] on input "No" at bounding box center [116, 260] width 0 height 0
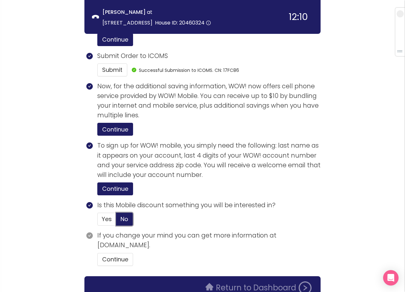
scroll to position [1227, 0]
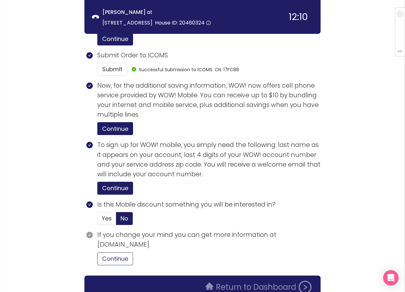
click at [115, 252] on button "Continue" at bounding box center [115, 258] width 36 height 13
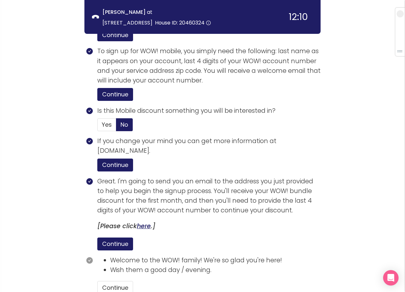
scroll to position [1350, 0]
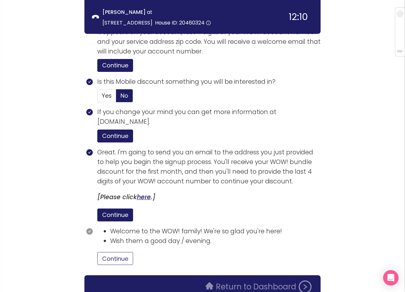
drag, startPoint x: 123, startPoint y: 224, endPoint x: 127, endPoint y: 225, distance: 4.0
click at [124, 252] on button "Continue" at bounding box center [115, 258] width 36 height 13
click at [223, 280] on button "Return to Dashboard" at bounding box center [259, 286] width 114 height 13
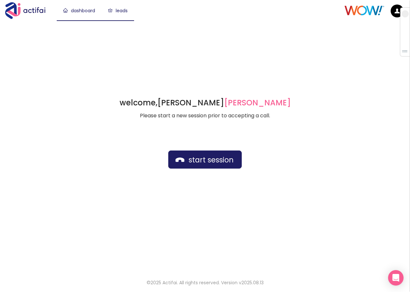
click at [119, 9] on link "leads" at bounding box center [118, 10] width 20 height 6
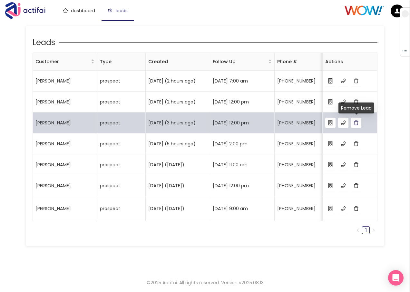
click at [354, 122] on button "button" at bounding box center [356, 123] width 10 height 10
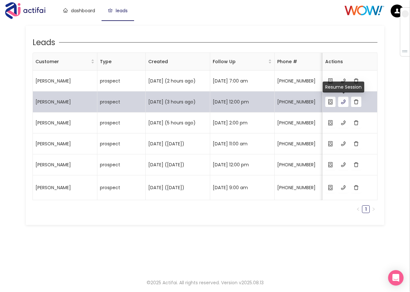
click at [342, 102] on button "button" at bounding box center [343, 102] width 10 height 10
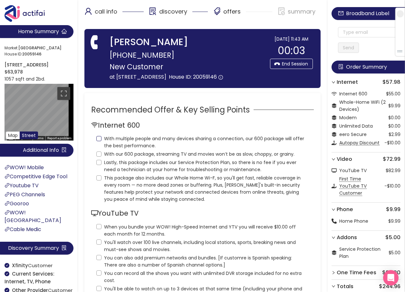
click at [101, 141] on input "With multiple people and many devices sharing a connection, our 600 package wil…" at bounding box center [98, 138] width 5 height 5
checkbox input "true"
click at [100, 157] on input "With our 600 package, streaming TV and movies won’t be as slow, choppy, or grai…" at bounding box center [98, 153] width 5 height 5
checkbox input "true"
click at [99, 165] on input "Lastly, this package includes our Service Protection Plan, so there is no fee i…" at bounding box center [98, 162] width 5 height 5
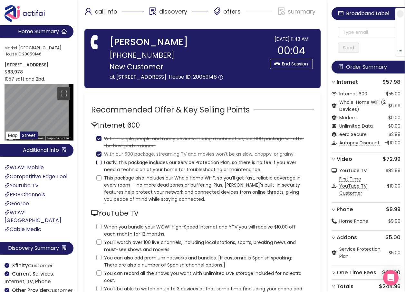
checkbox input "true"
click at [99, 180] on input "This package also includes our Whole Home Wi-F, so you'll get fast, reliable co…" at bounding box center [98, 177] width 5 height 5
checkbox input "true"
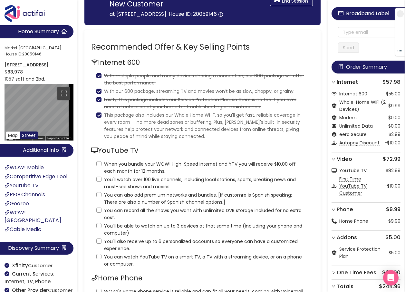
scroll to position [64, 0]
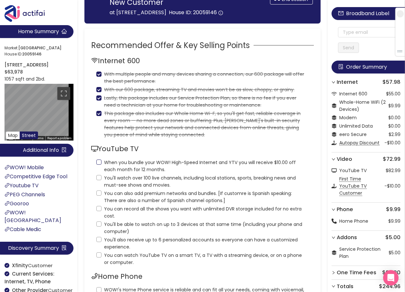
click at [100, 165] on input "When you bundle your WOW! High-Speed Internet and YTV you will receive $10.00 o…" at bounding box center [98, 161] width 5 height 5
checkbox input "true"
click at [99, 180] on input "You'll watch over 100 live channels, including local stations, sports, breaking…" at bounding box center [98, 177] width 5 height 5
checkbox input "true"
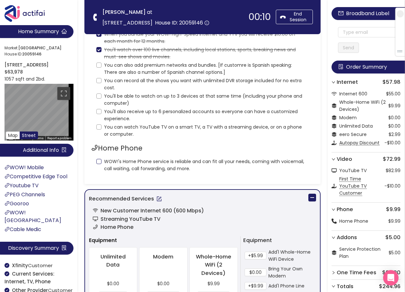
scroll to position [129, 0]
drag, startPoint x: 100, startPoint y: 64, endPoint x: 100, endPoint y: 69, distance: 4.5
click at [100, 64] on input "You can also add premium networks and bundles. [If customre is Spanish speaking…" at bounding box center [98, 64] width 5 height 5
checkbox input "true"
click at [98, 80] on input "You can record all the shows you want with unlimited DVR storage included for n…" at bounding box center [98, 80] width 5 height 5
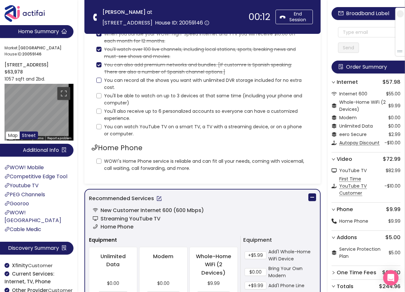
checkbox input "true"
click at [99, 96] on input "You'll be able to watch on up to 3 devices at that same time (including your ph…" at bounding box center [98, 95] width 5 height 5
checkbox input "true"
click at [99, 112] on input "You'll also receive up to 6 personalized accounts so everyone can have a custom…" at bounding box center [98, 111] width 5 height 5
checkbox input "true"
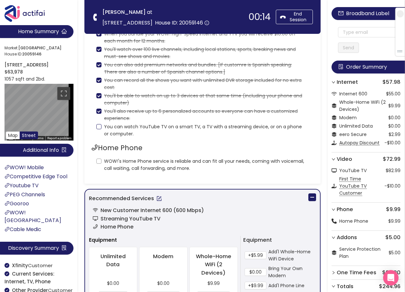
click at [97, 127] on input "You can watch YouTube TV on a smart TV, a TV with a streaming device, or on a p…" at bounding box center [98, 126] width 5 height 5
checkbox input "true"
click at [99, 160] on input "WOW!'s Home Phone service is reliable and can fit all your needs, coming with v…" at bounding box center [98, 160] width 5 height 5
checkbox input "true"
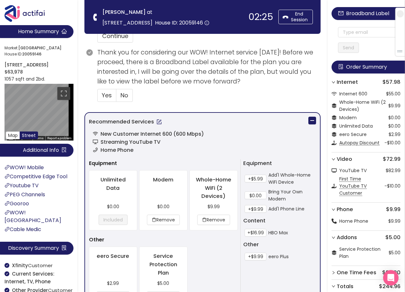
scroll to position [417, 0]
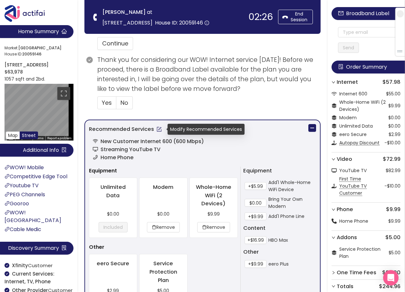
click at [159, 130] on button "button" at bounding box center [159, 129] width 10 height 10
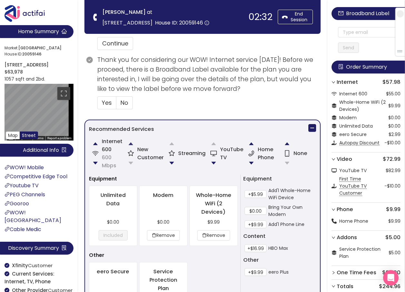
click at [131, 143] on button "button" at bounding box center [130, 143] width 13 height 13
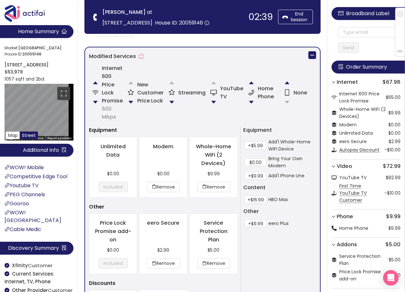
scroll to position [441, 0]
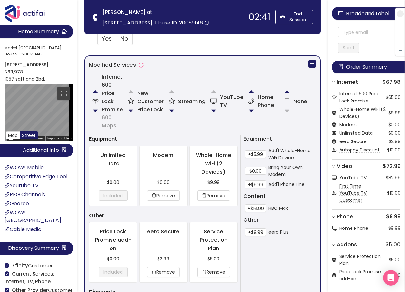
click at [129, 112] on button "button" at bounding box center [130, 110] width 13 height 13
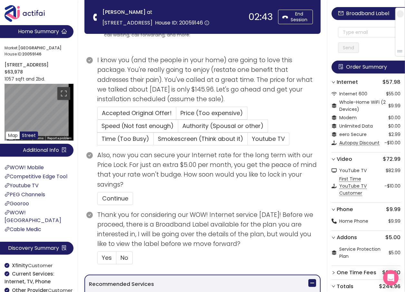
scroll to position [256, 0]
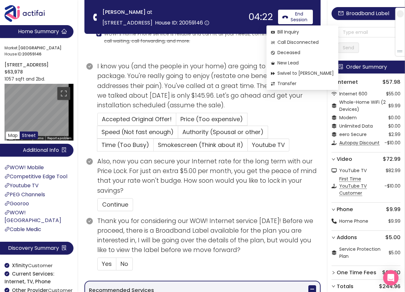
click at [289, 62] on span "New Lead" at bounding box center [302, 62] width 63 height 7
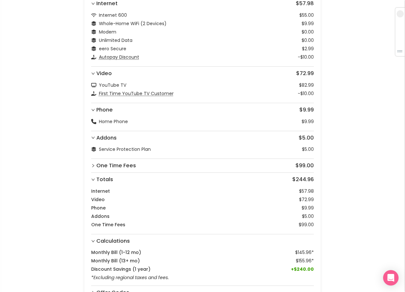
scroll to position [175, 0]
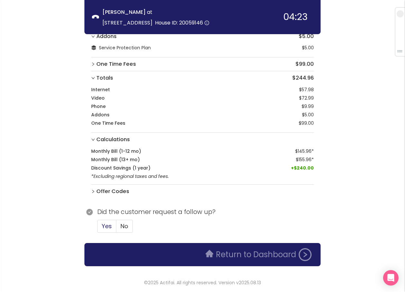
click at [106, 226] on span "Yes" at bounding box center [107, 226] width 10 height 8
click at [98, 228] on input "Yes" at bounding box center [98, 228] width 0 height 0
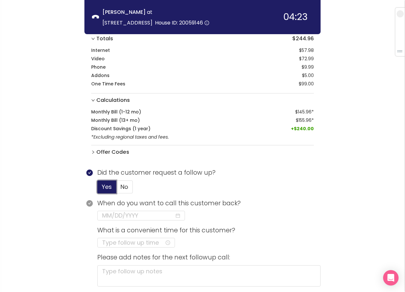
scroll to position [268, 0]
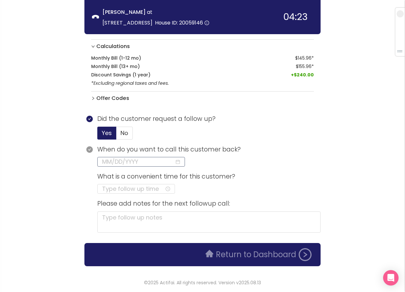
click at [135, 164] on input at bounding box center [138, 161] width 72 height 9
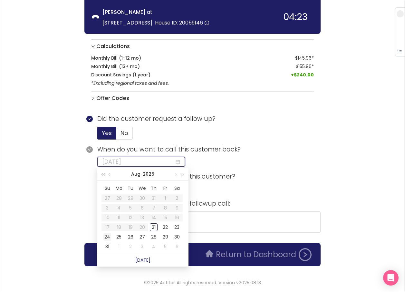
type input "[DATE]"
click at [110, 235] on div "24" at bounding box center [107, 237] width 8 height 8
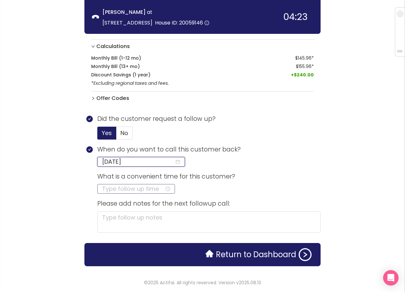
click at [121, 187] on input at bounding box center [133, 188] width 62 height 9
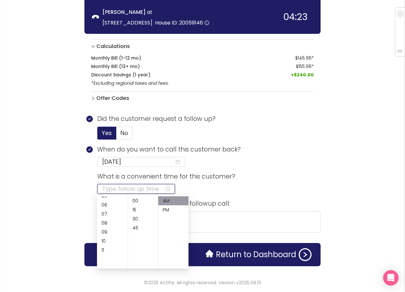
scroll to position [64, 0]
click at [105, 207] on div "08" at bounding box center [112, 208] width 31 height 9
type input "08:00 AM"
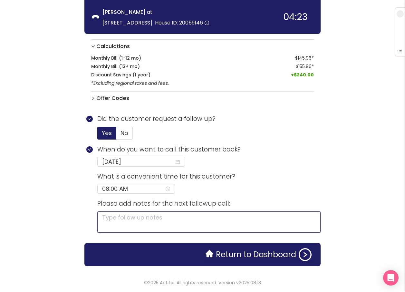
click at [206, 218] on textarea at bounding box center [208, 221] width 223 height 21
type textarea "W"
type textarea "WA"
type textarea "WAN"
type textarea "WANT"
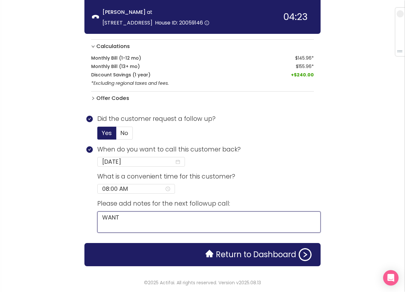
type textarea "WANTE"
type textarea "WANTED"
type textarea "WANTED T"
type textarea "WANTED TO"
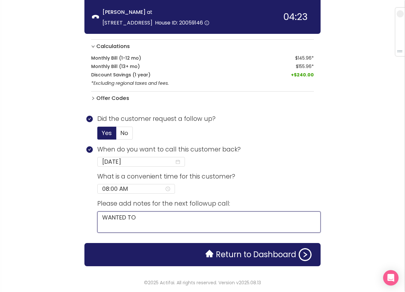
type textarea "WANTED TO"
type textarea "WANTED TO S"
type textarea "WANTED TO SPE"
type textarea "WANTED TO SPEA"
type textarea "WANTED TO SPEAK"
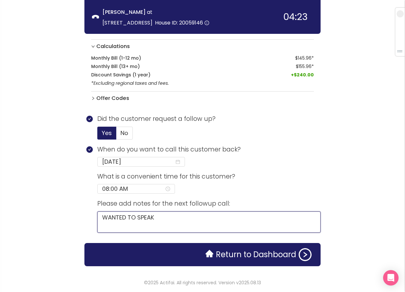
type textarea "WANTED TO SPEAK"
type textarea "WANTED TO SPEAK T"
type textarea "WANTED TO SPEAK TO"
type textarea "WANTED TO SPEAK TO C"
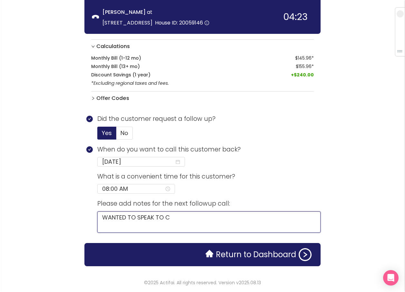
type textarea "WANTED TO SPEAK TO CO"
type textarea "WANTED TO SPEAK TO COM"
type textarea "WANTED TO SPEAK TO COMC"
type textarea "WANTED TO SPEAK TO COMCA"
type textarea "WANTED TO SPEAK TO COMCAS"
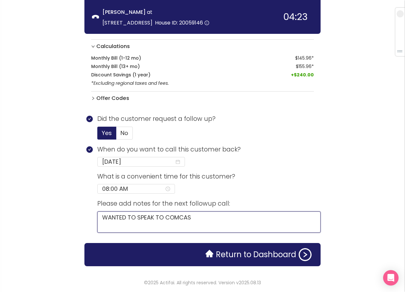
type textarea "WANTED TO SPEAK TO COMCAST"
type textarea "WANTED TO SPEAK TO COMCAST P"
type textarea "WANTED TO SPEAK TO COMCAST PA"
type textarea "WANTED TO SPEAK TO COMCAST PAY"
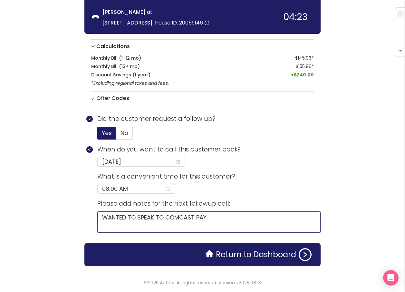
type textarea "WANTED TO SPEAK TO COMCAST PAYS"
type textarea "WANTED TO SPEAK TO COMCAST PAYS 2"
type textarea "WANTED TO SPEAK TO COMCAST PAYS 22"
type textarea "WANTED TO SPEAK TO COMCAST PAYS 223"
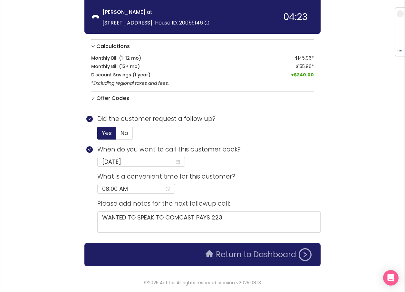
click at [244, 258] on button "Return to Dashboard" at bounding box center [259, 254] width 114 height 13
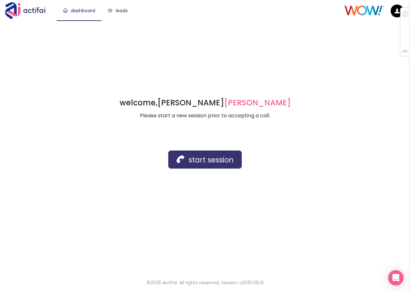
click at [185, 156] on button "start session" at bounding box center [204, 159] width 73 height 18
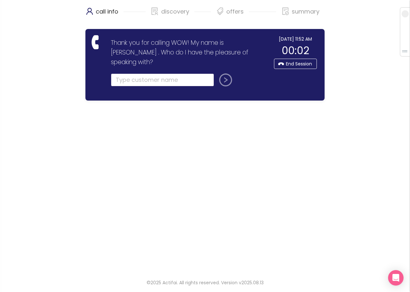
click at [130, 73] on input "text" at bounding box center [162, 79] width 103 height 13
type input "[PERSON_NAME]"
click at [223, 73] on button "submit" at bounding box center [223, 79] width 15 height 13
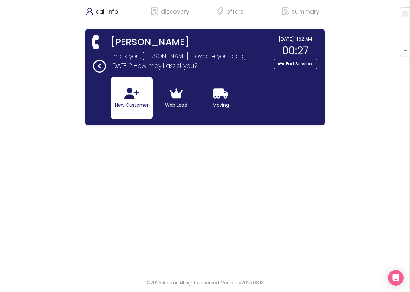
click at [135, 95] on icon "button" at bounding box center [131, 94] width 14 height 12
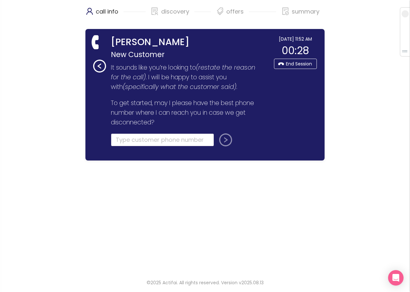
click at [126, 138] on input "tel" at bounding box center [162, 139] width 103 height 13
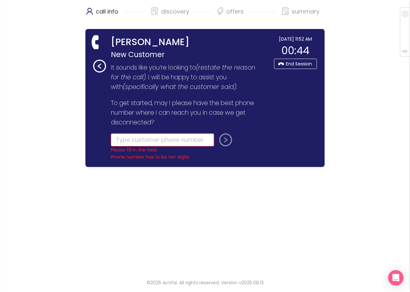
click at [127, 139] on input "tel" at bounding box center [162, 139] width 103 height 13
type input "[PHONE_NUMBER]"
click at [216, 133] on button "submit" at bounding box center [223, 139] width 15 height 13
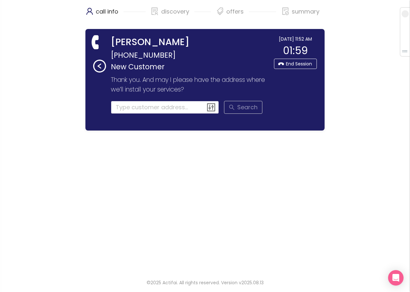
click at [124, 111] on input at bounding box center [165, 107] width 108 height 13
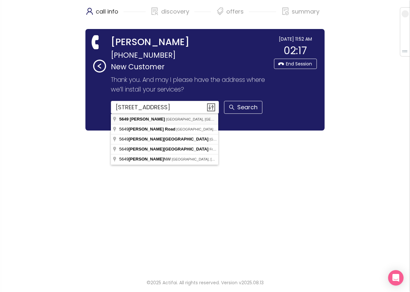
type input "[STREET_ADDRESS][PERSON_NAME]"
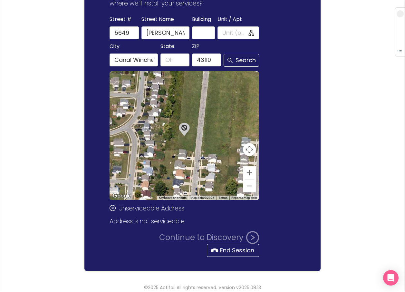
scroll to position [91, 0]
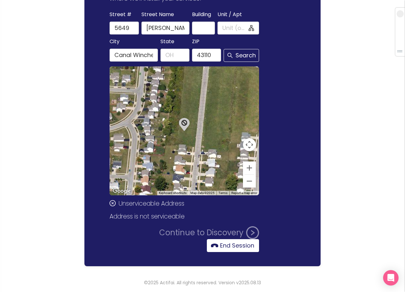
click at [225, 245] on button "End Session" at bounding box center [233, 245] width 52 height 13
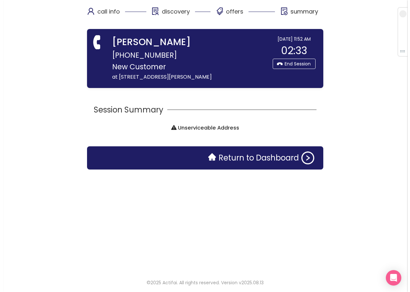
scroll to position [0, 0]
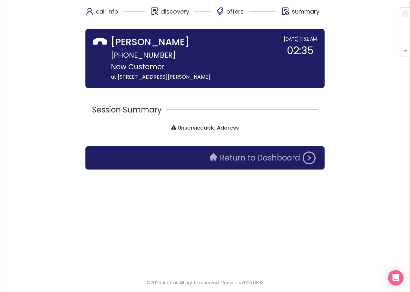
click at [236, 157] on button "Return to Dashboard" at bounding box center [262, 157] width 114 height 13
